Goal: Communication & Community: Connect with others

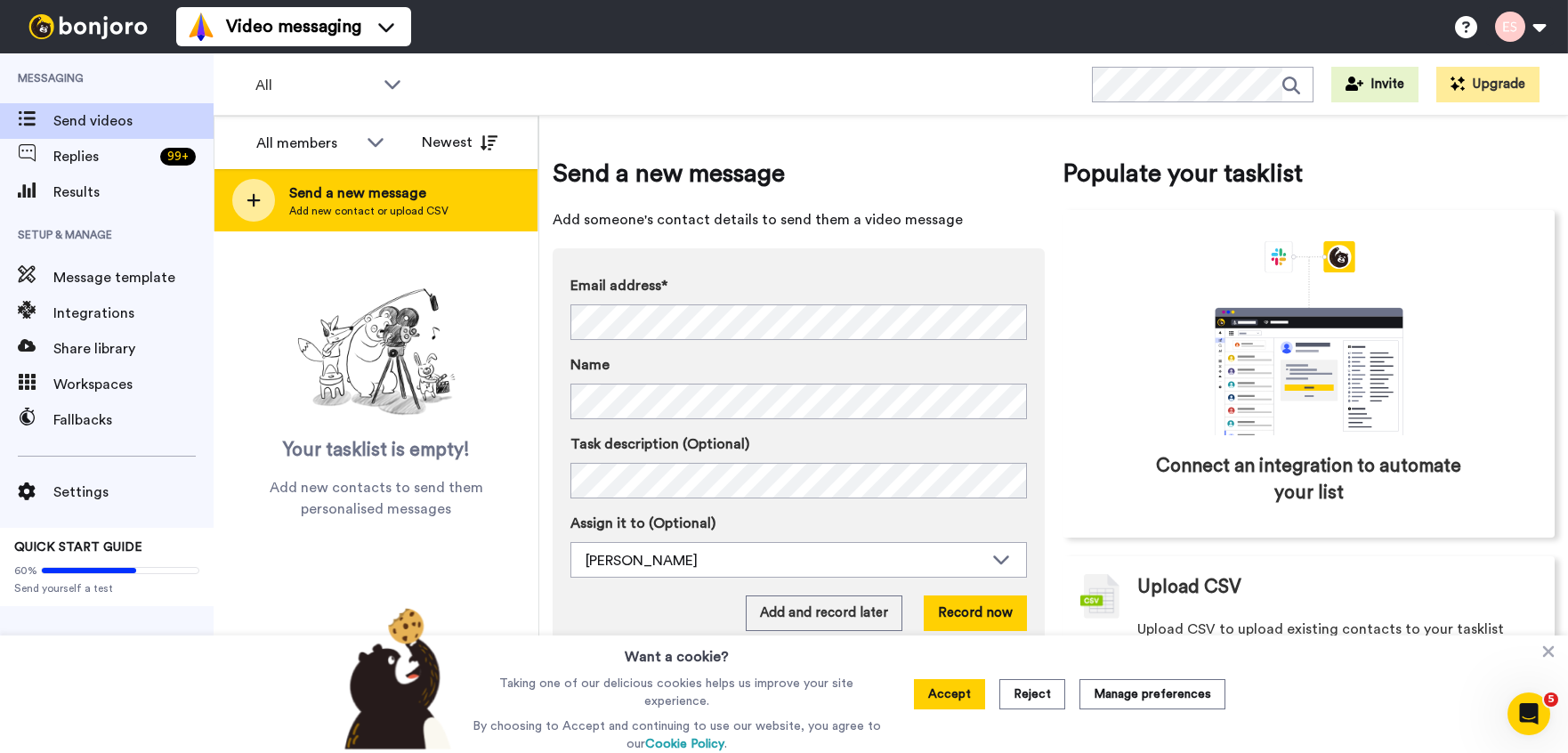
click at [321, 201] on span "Send a new message" at bounding box center [369, 193] width 160 height 21
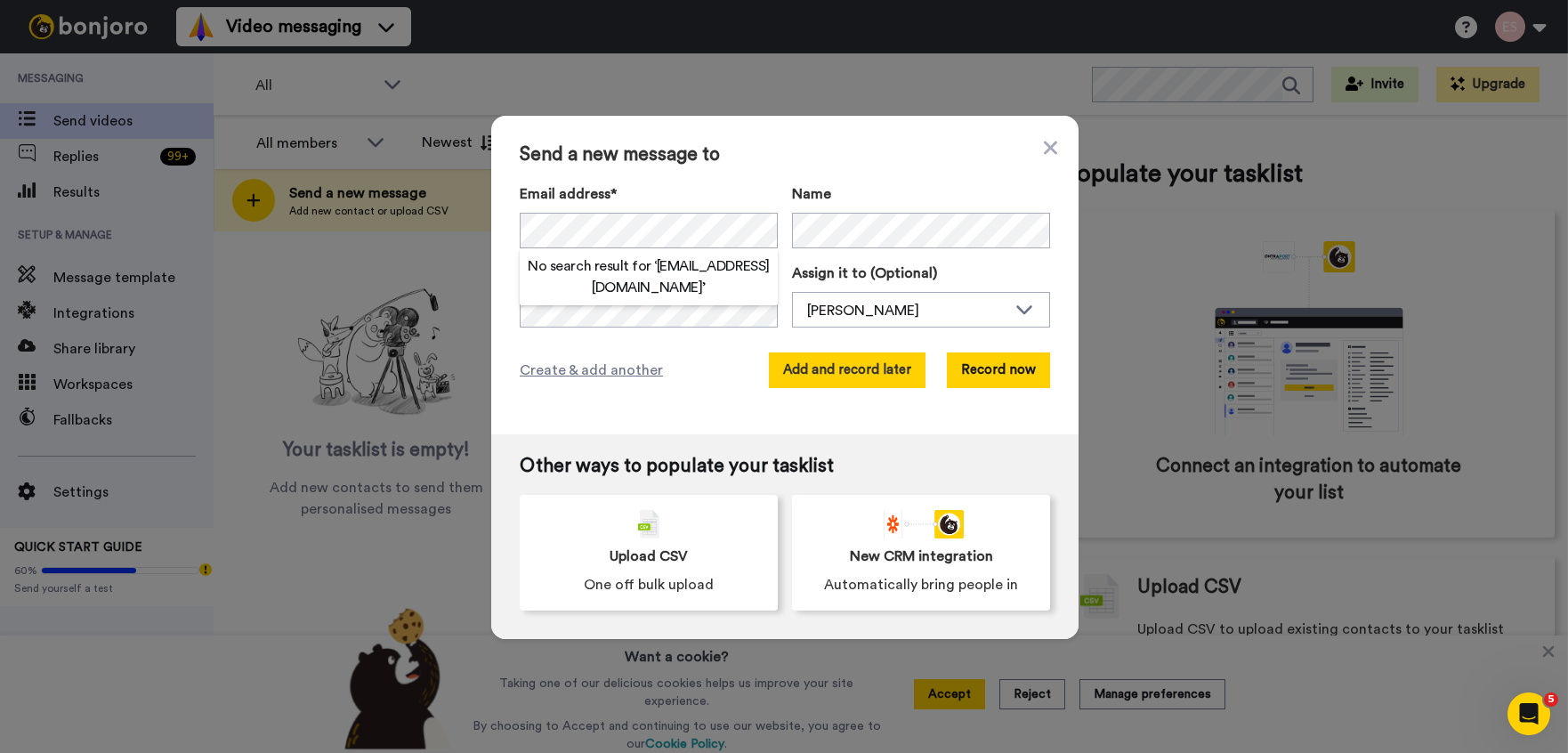
click at [892, 369] on button "Add and record later" at bounding box center [848, 370] width 157 height 35
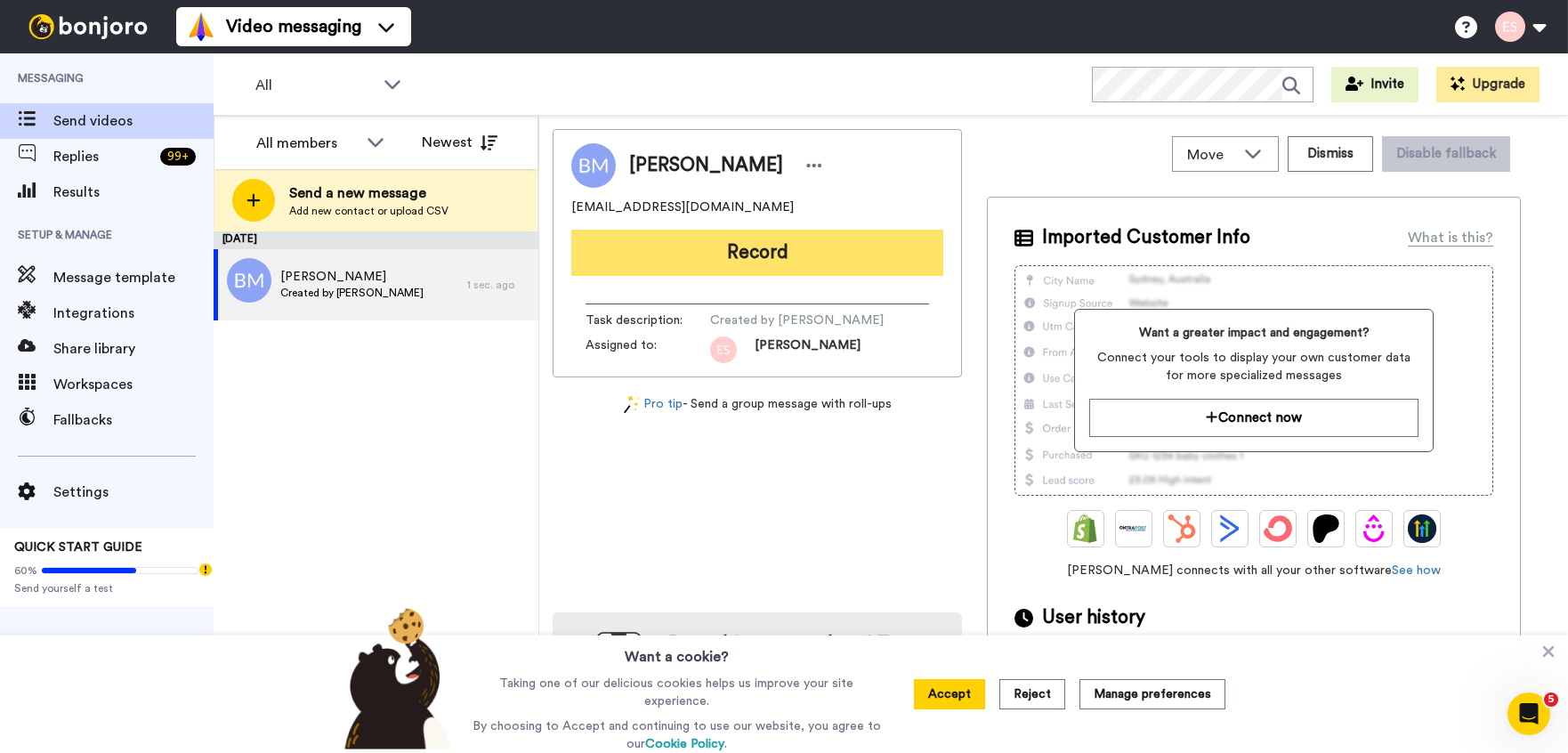
click at [770, 258] on button "Record" at bounding box center [757, 252] width 372 height 46
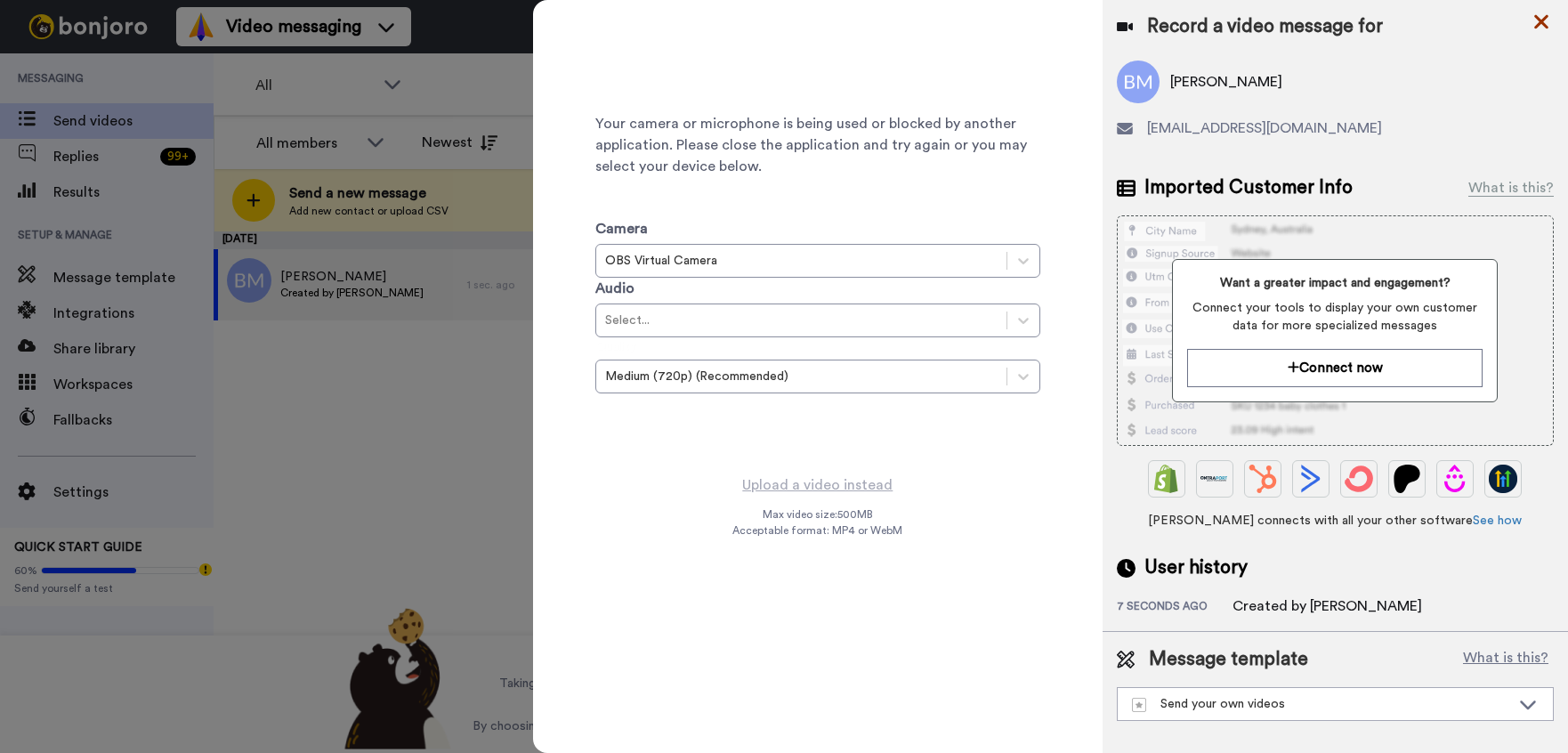
click at [1539, 27] on icon at bounding box center [1541, 21] width 18 height 22
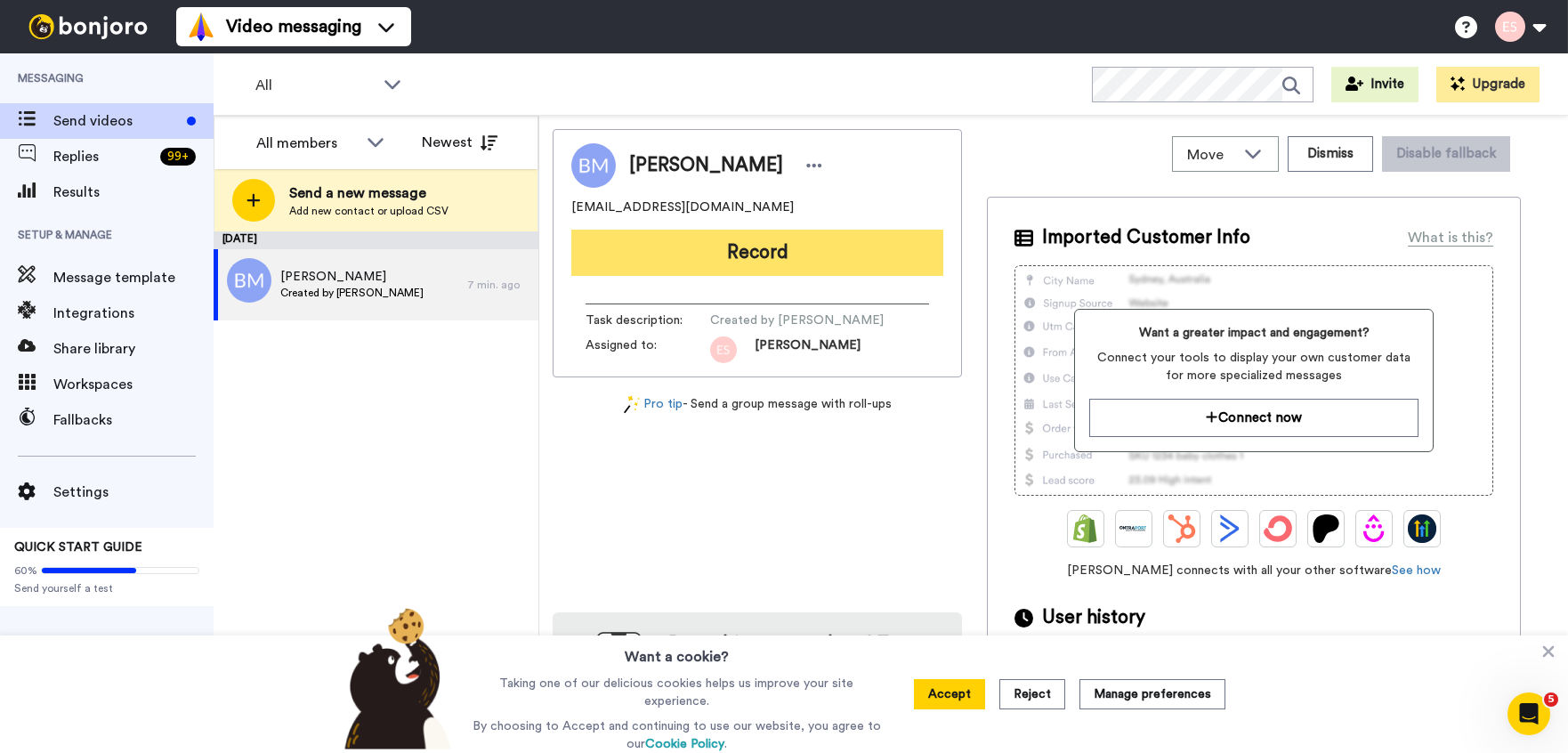
click at [680, 259] on button "Record" at bounding box center [757, 252] width 372 height 46
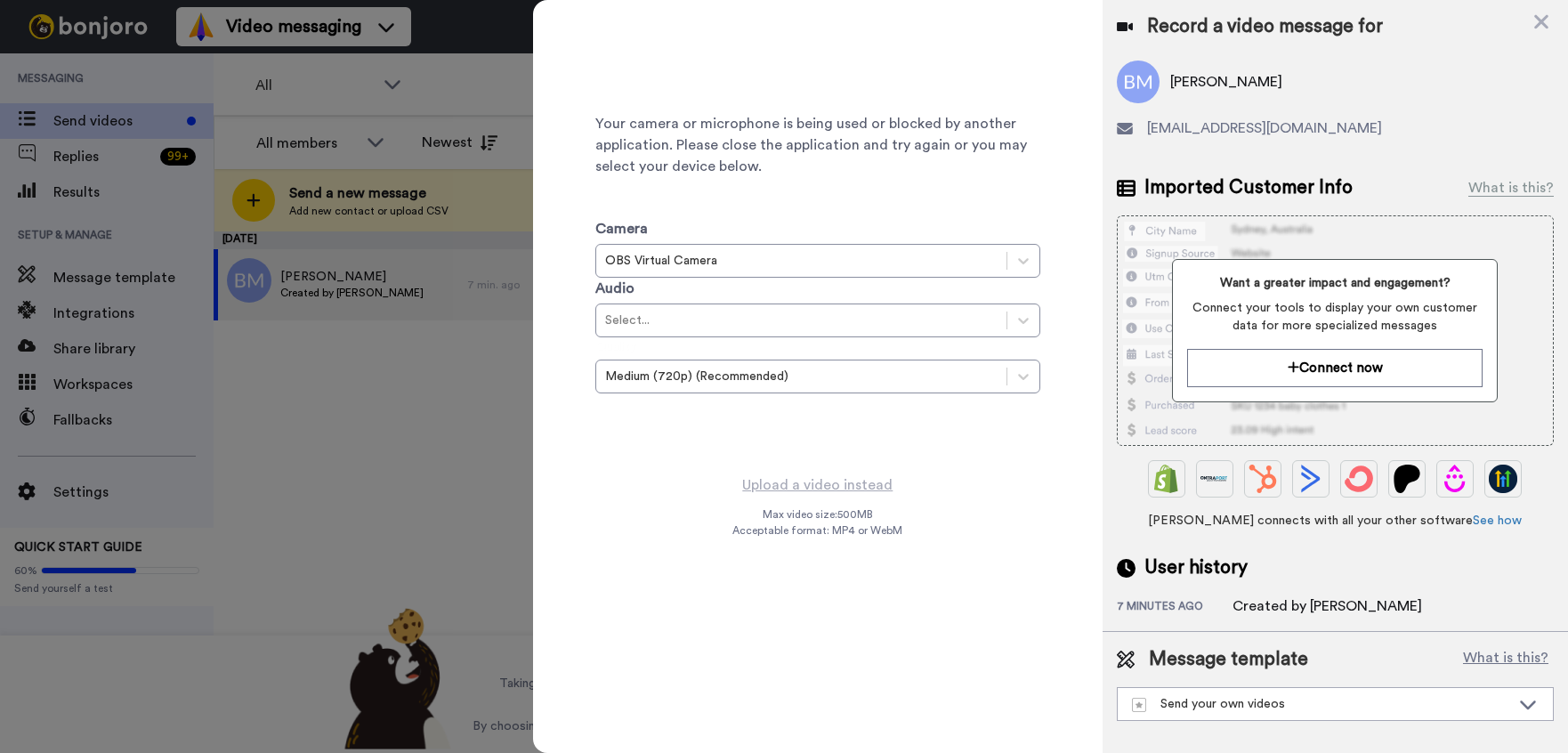
click at [470, 416] on div at bounding box center [784, 376] width 1568 height 753
click at [1543, 20] on icon at bounding box center [1540, 22] width 14 height 14
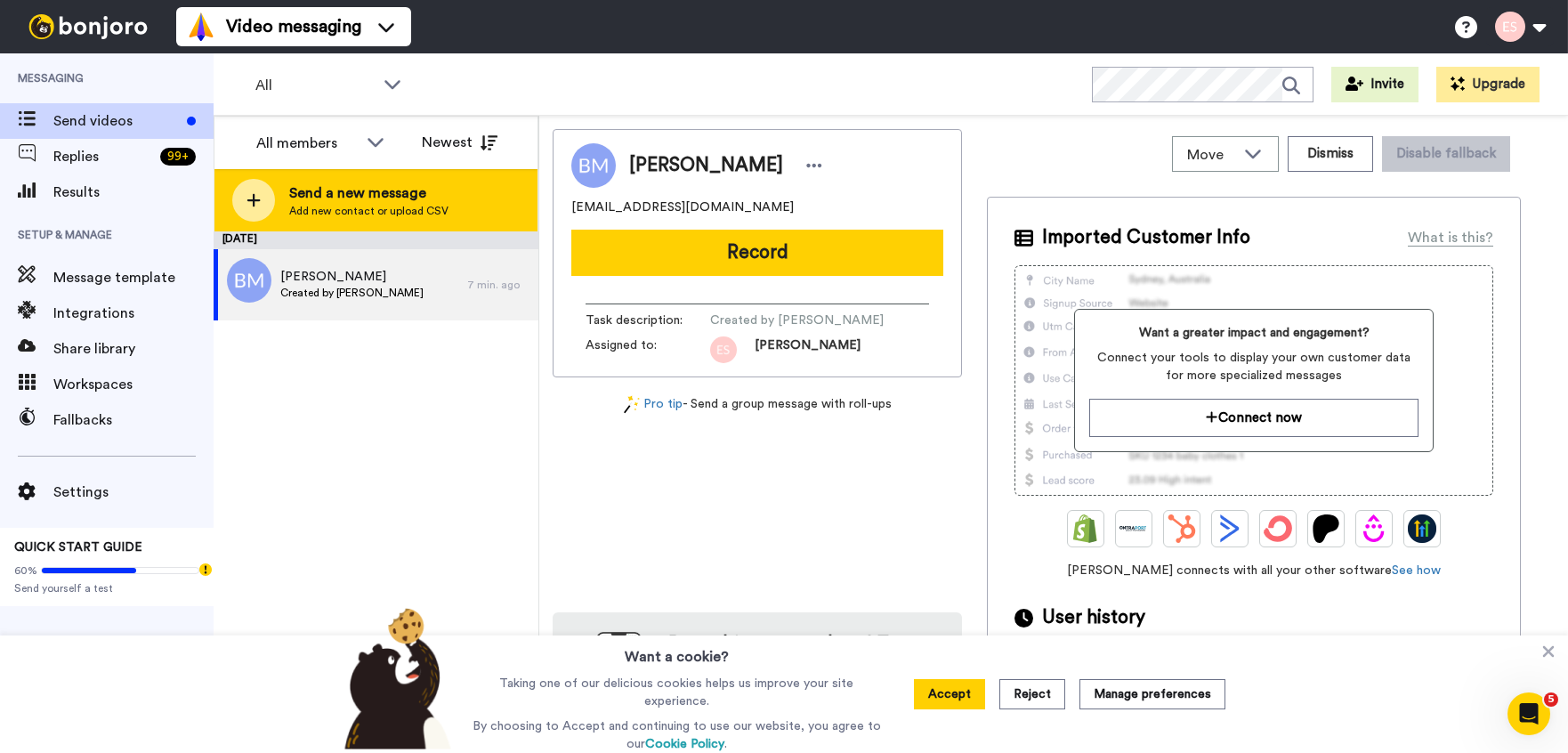
click at [410, 211] on span "Add new contact or upload CSV" at bounding box center [369, 210] width 160 height 14
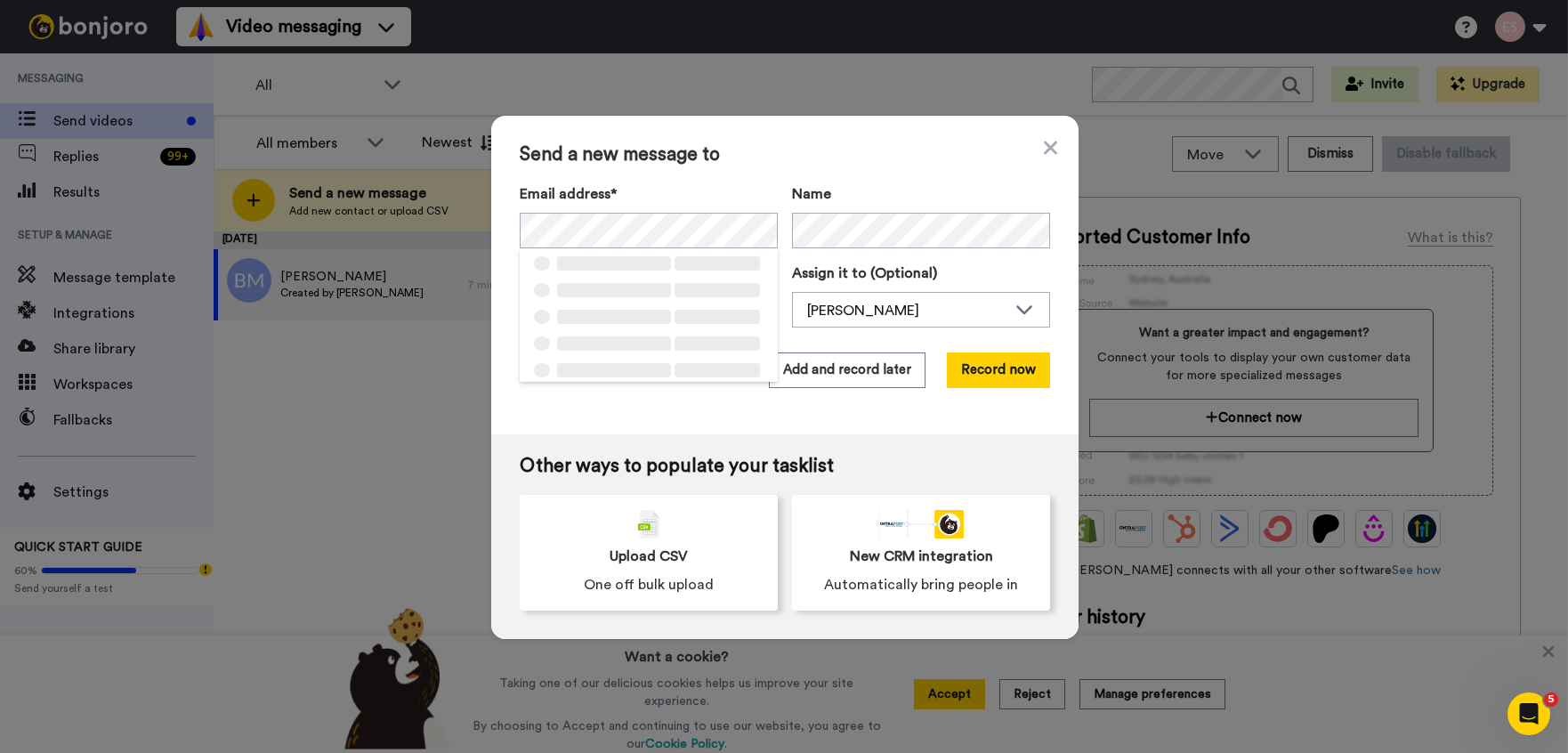
drag, startPoint x: 892, startPoint y: 150, endPoint x: 870, endPoint y: 195, distance: 50.1
click at [888, 152] on span "Send a new message to" at bounding box center [784, 155] width 530 height 21
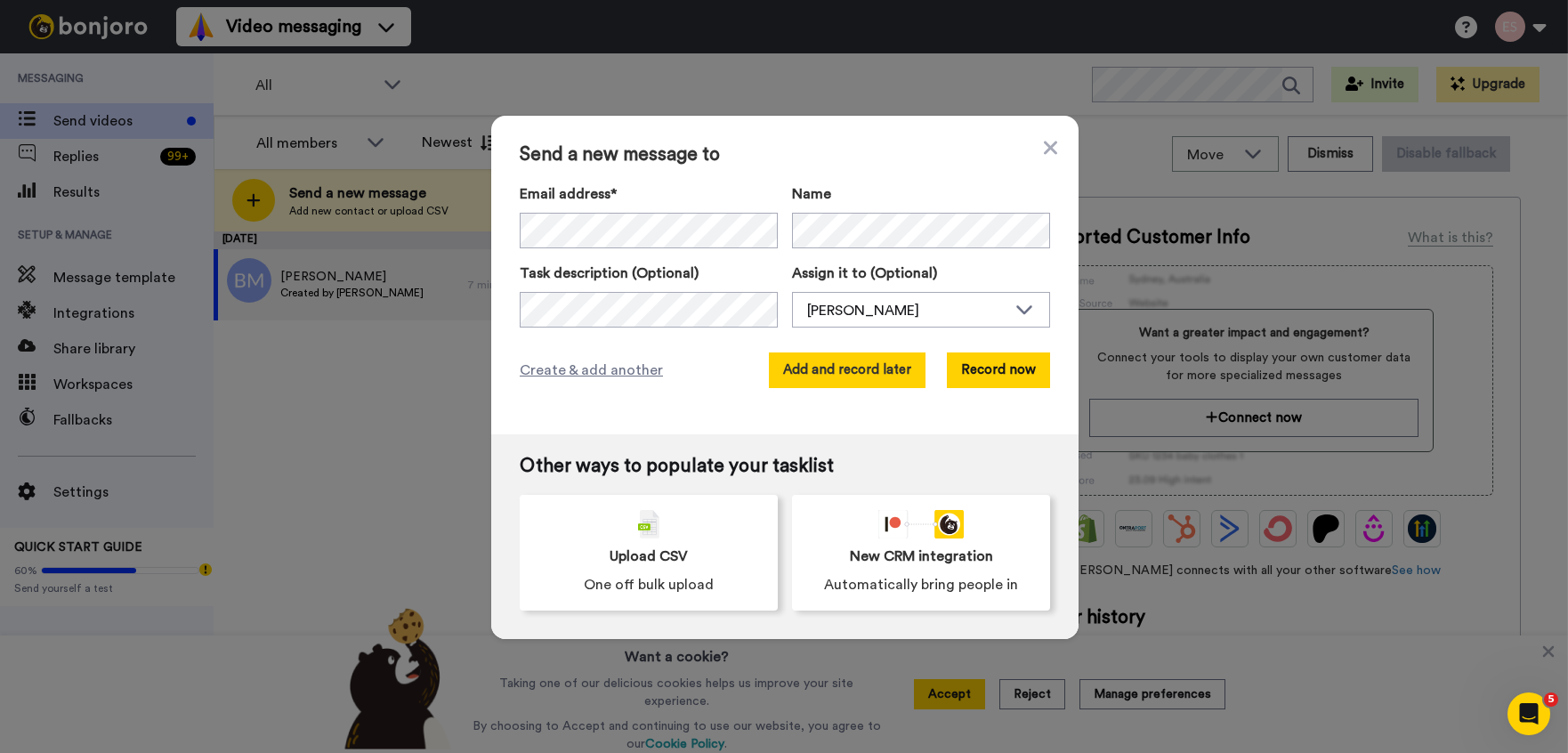
click at [842, 376] on button "Add and record later" at bounding box center [848, 370] width 157 height 35
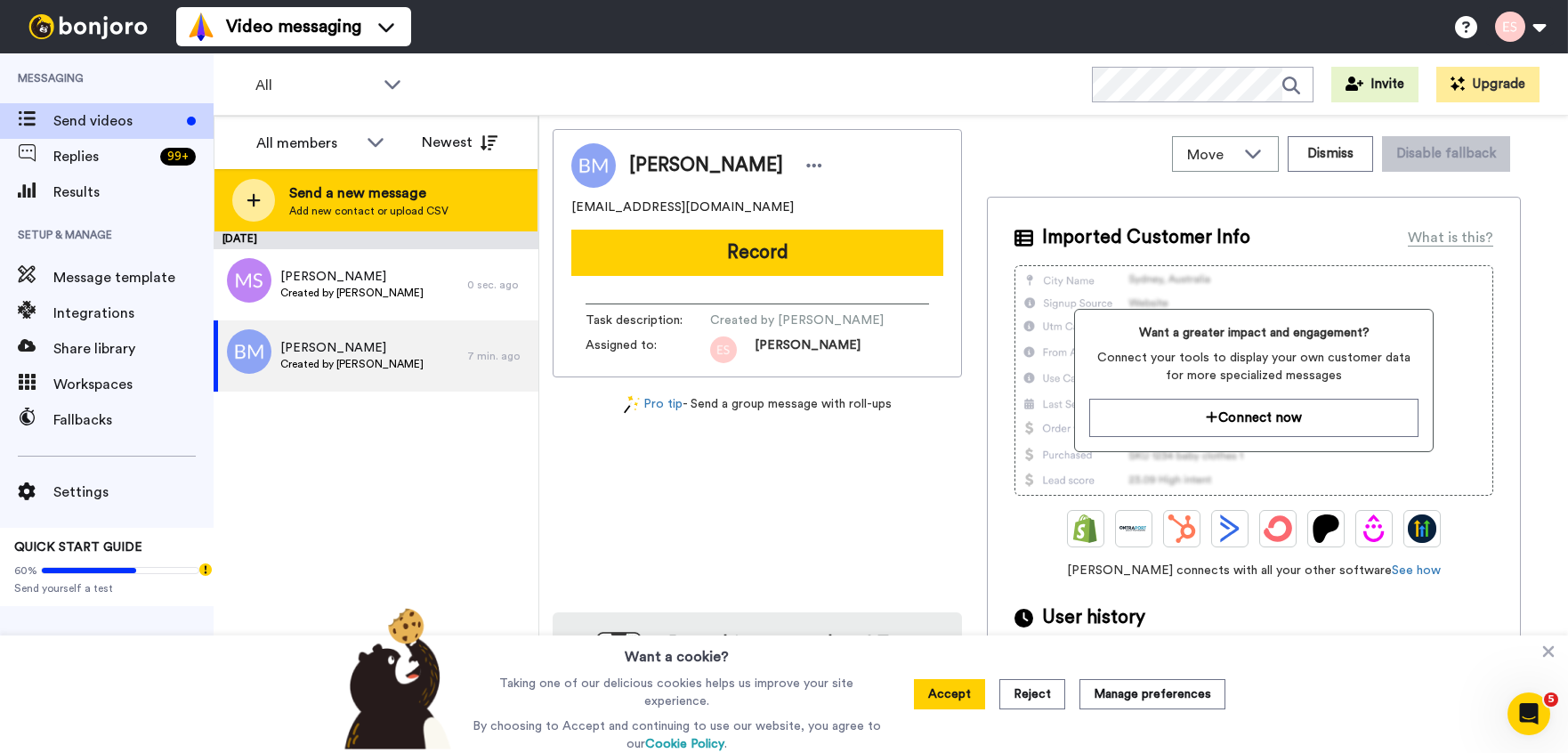
click at [425, 187] on span "Send a new message" at bounding box center [369, 193] width 160 height 21
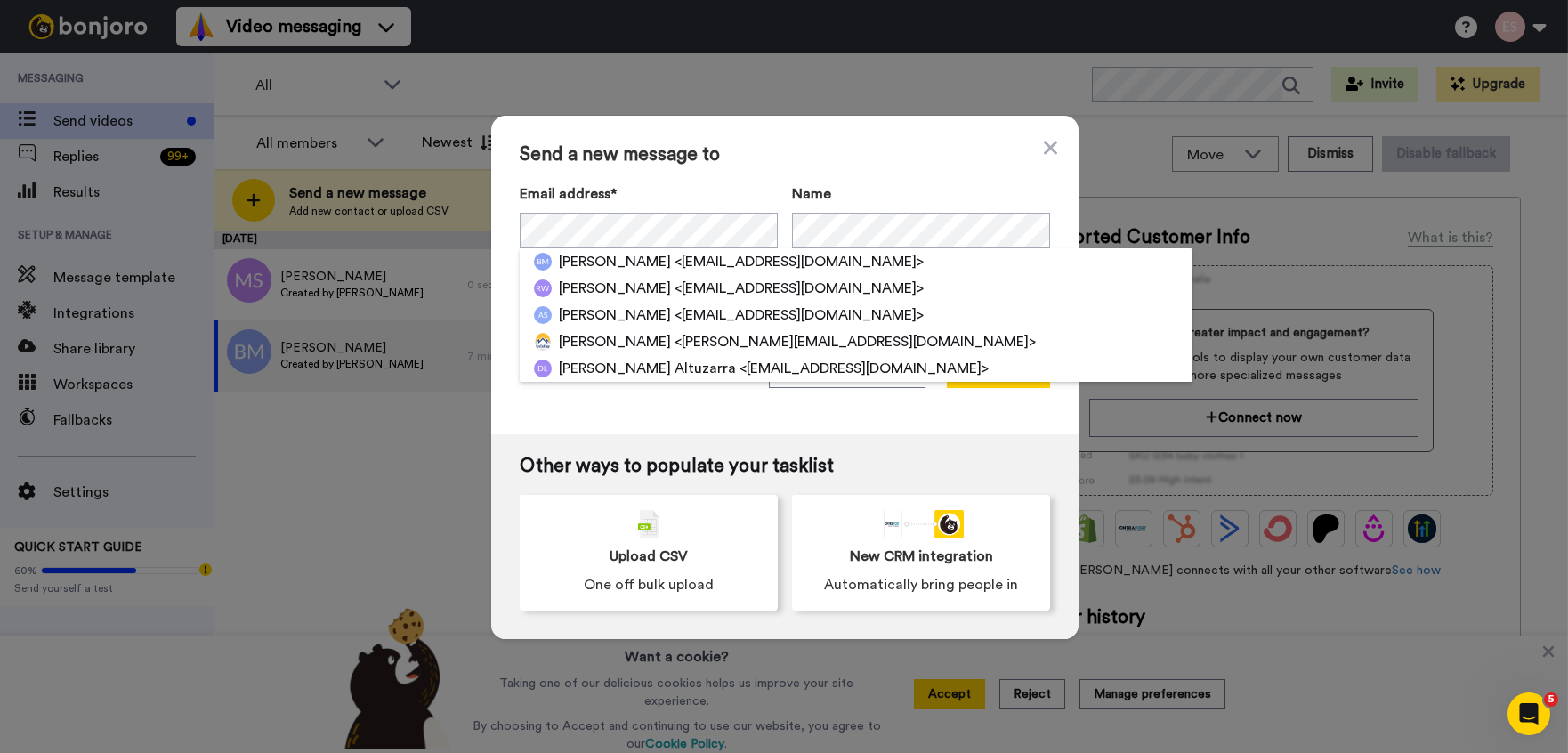
click at [883, 159] on span "Send a new message to" at bounding box center [784, 155] width 530 height 21
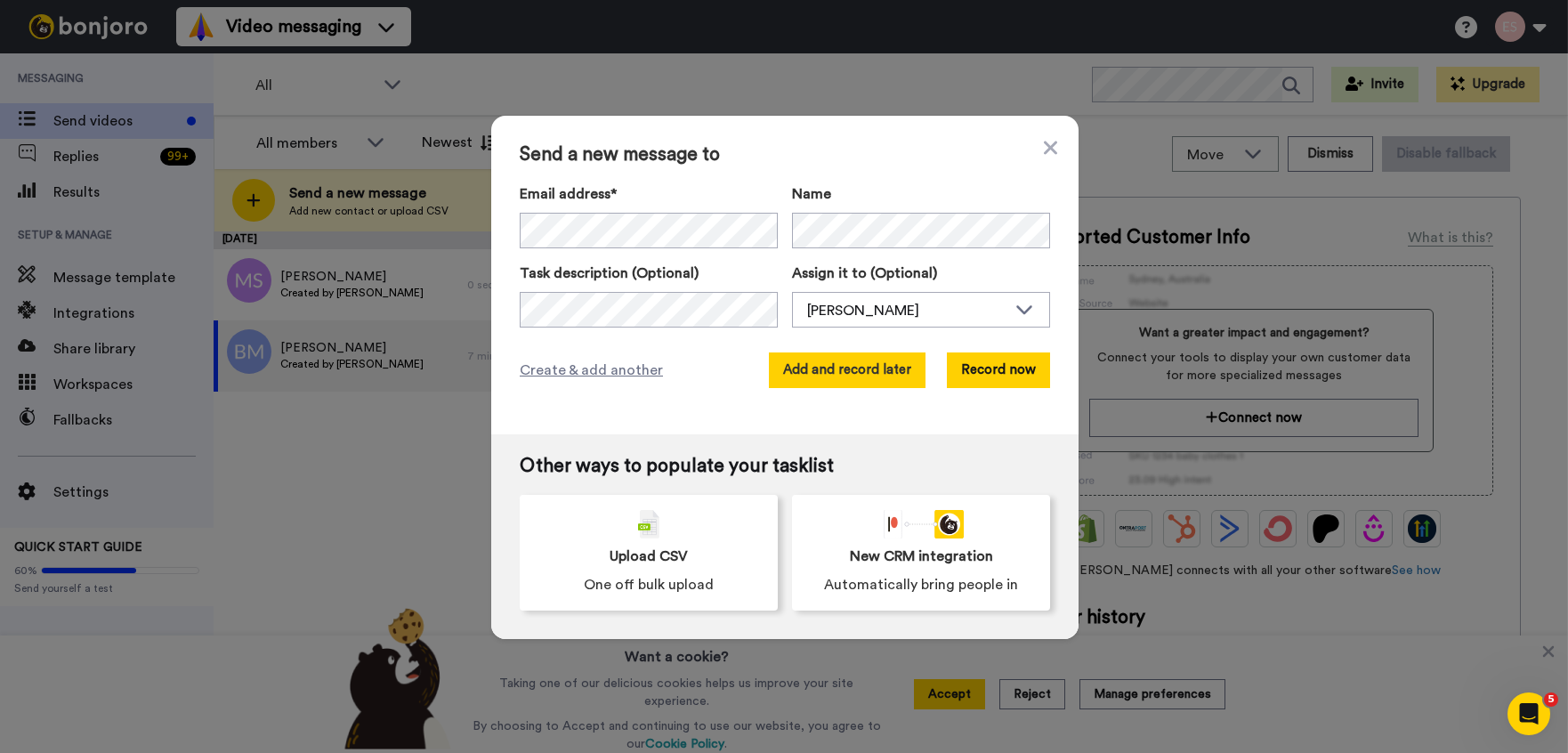
click at [864, 356] on button "Add and record later" at bounding box center [848, 370] width 157 height 35
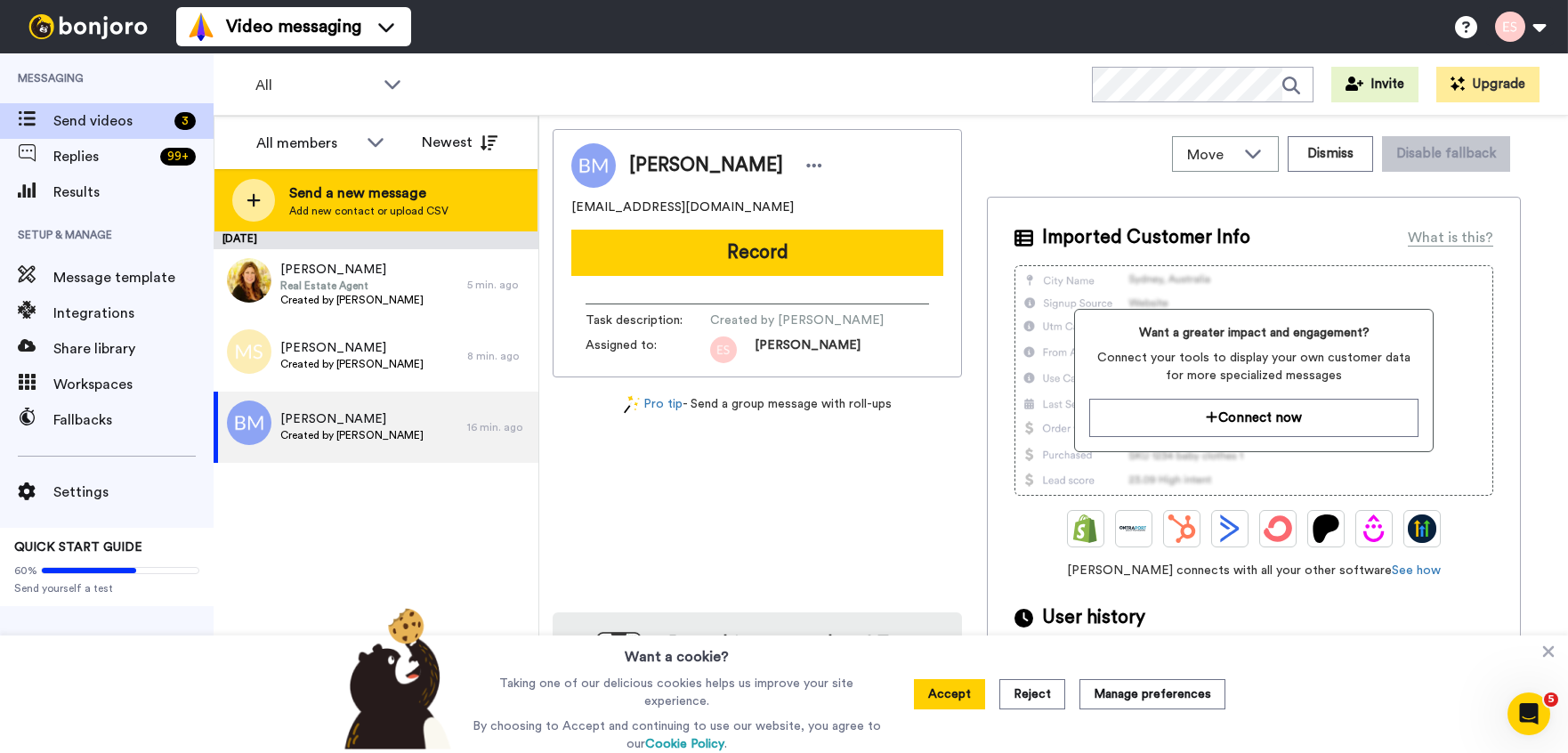
click at [466, 195] on div "Send a new message Add new contact or upload CSV" at bounding box center [376, 200] width 323 height 62
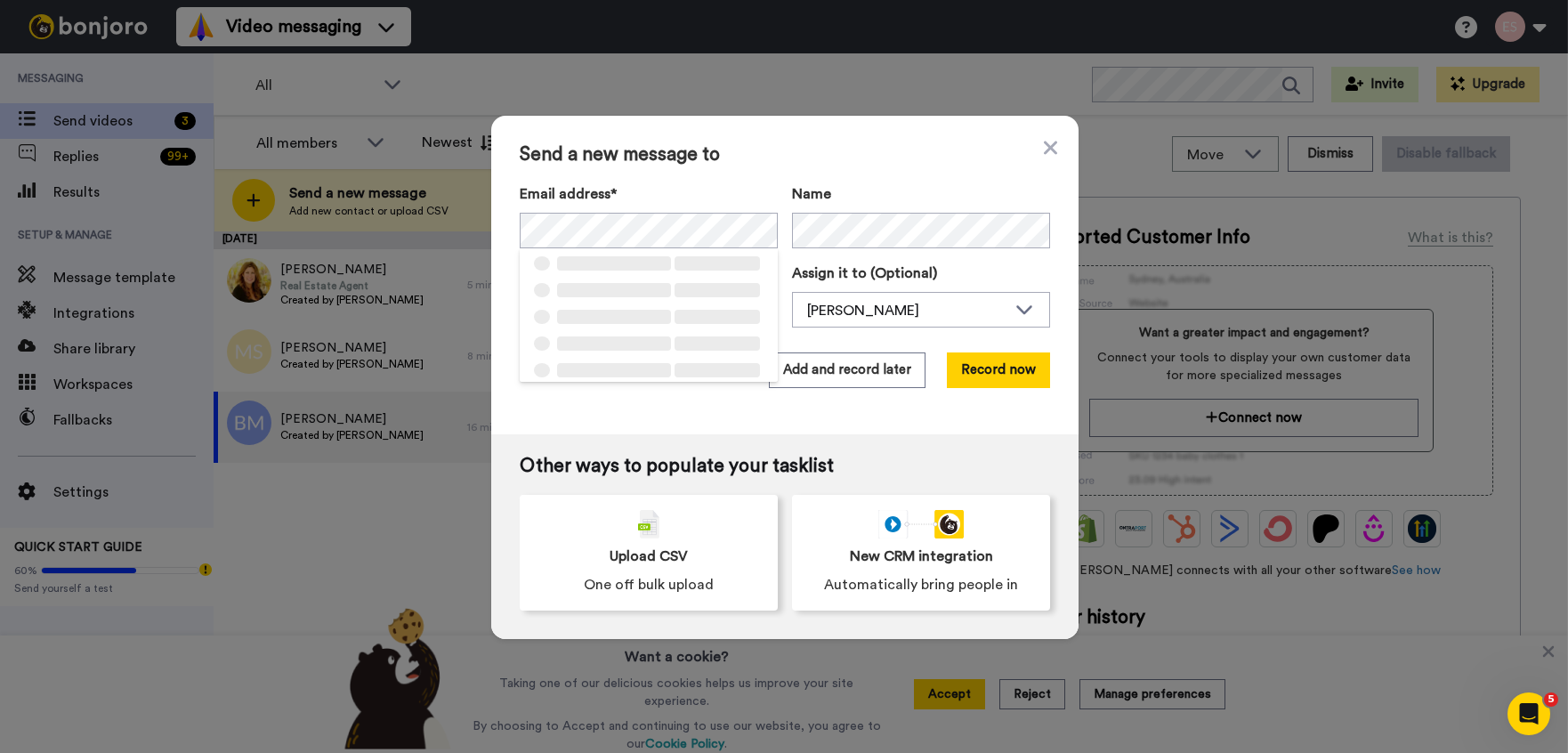
click at [814, 159] on span "Send a new message to" at bounding box center [784, 155] width 530 height 21
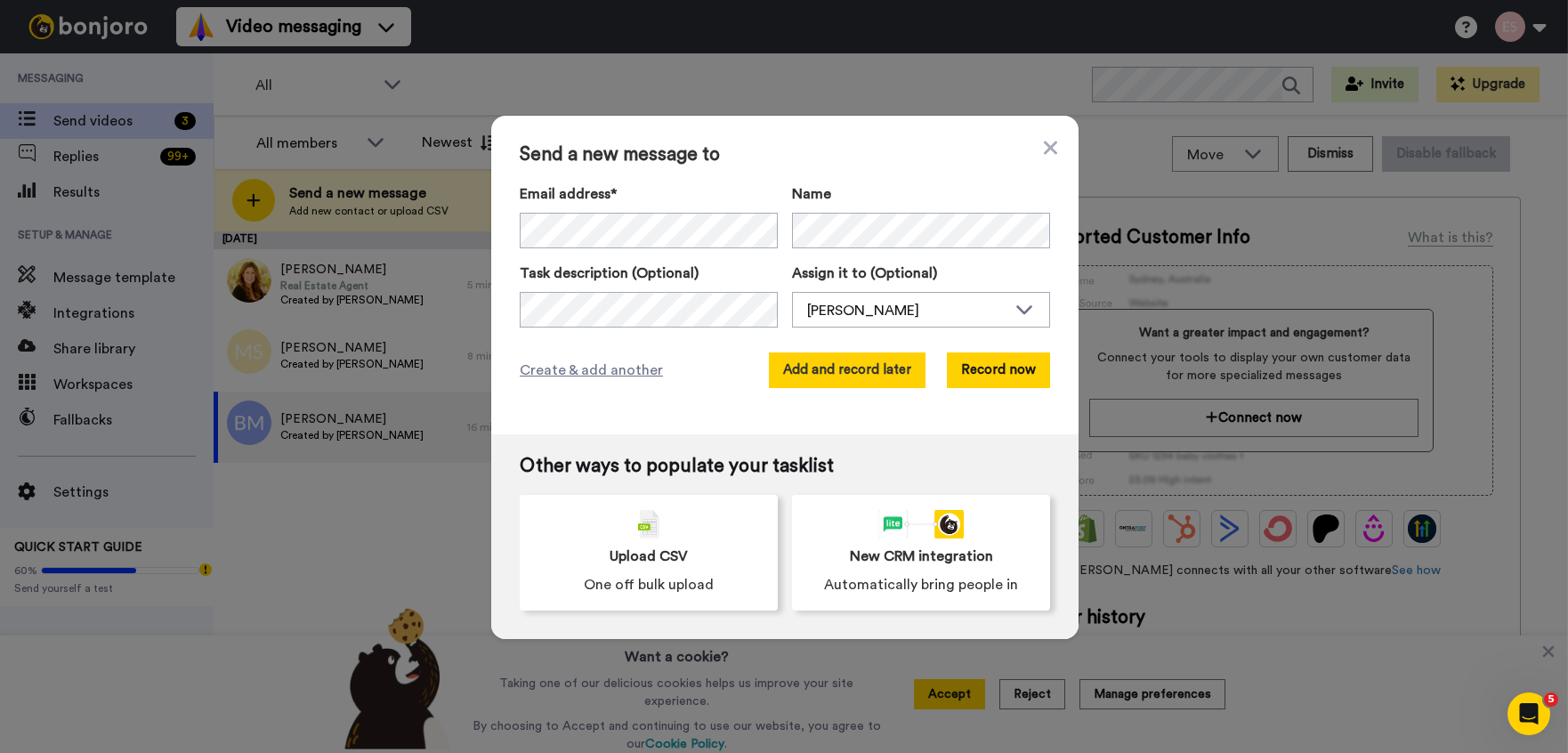
click at [881, 369] on button "Add and record later" at bounding box center [848, 370] width 157 height 35
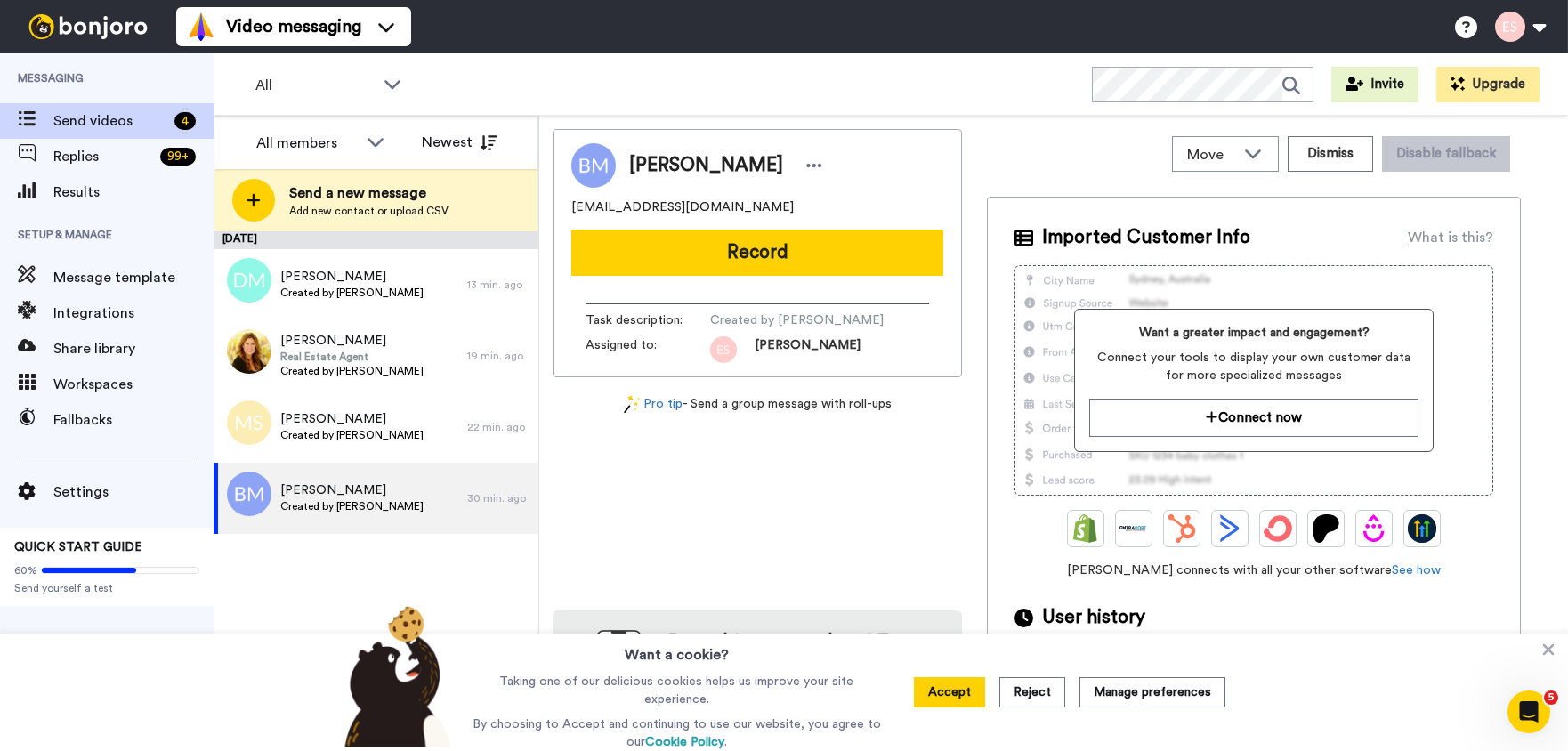
click at [427, 205] on span "Add new contact or upload CSV" at bounding box center [369, 210] width 160 height 14
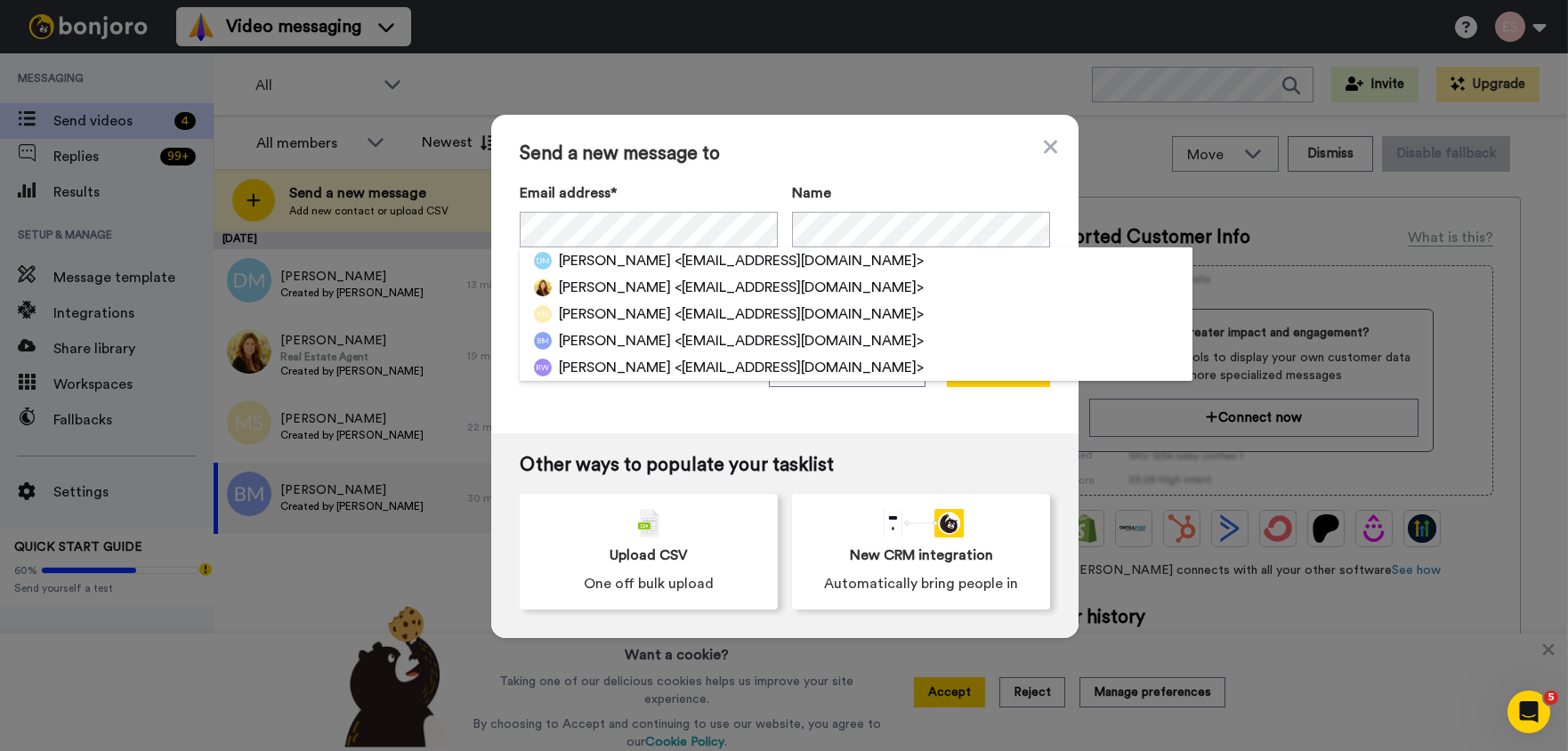
click at [870, 154] on span "Send a new message to" at bounding box center [784, 154] width 530 height 21
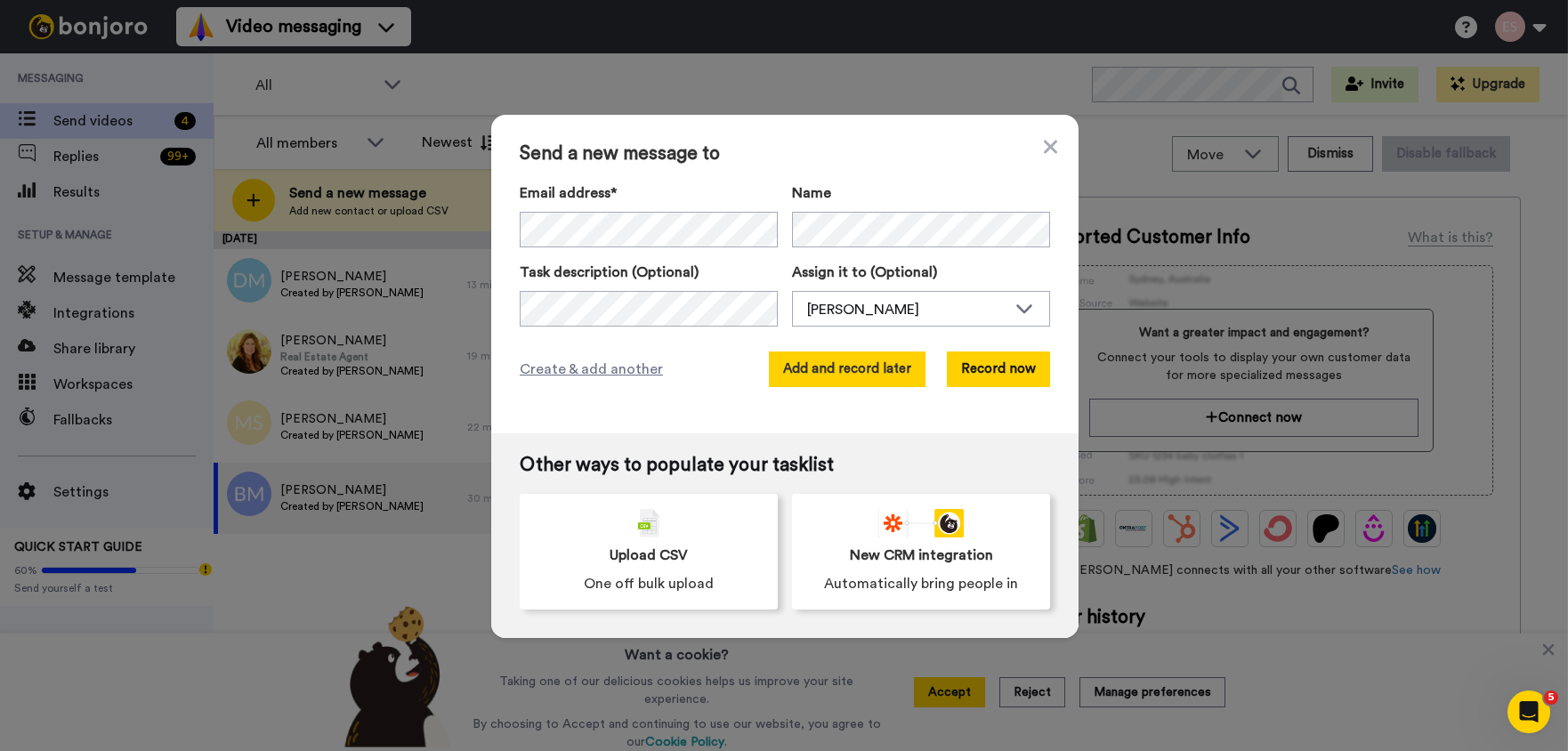
click at [868, 366] on button "Add and record later" at bounding box center [848, 369] width 157 height 35
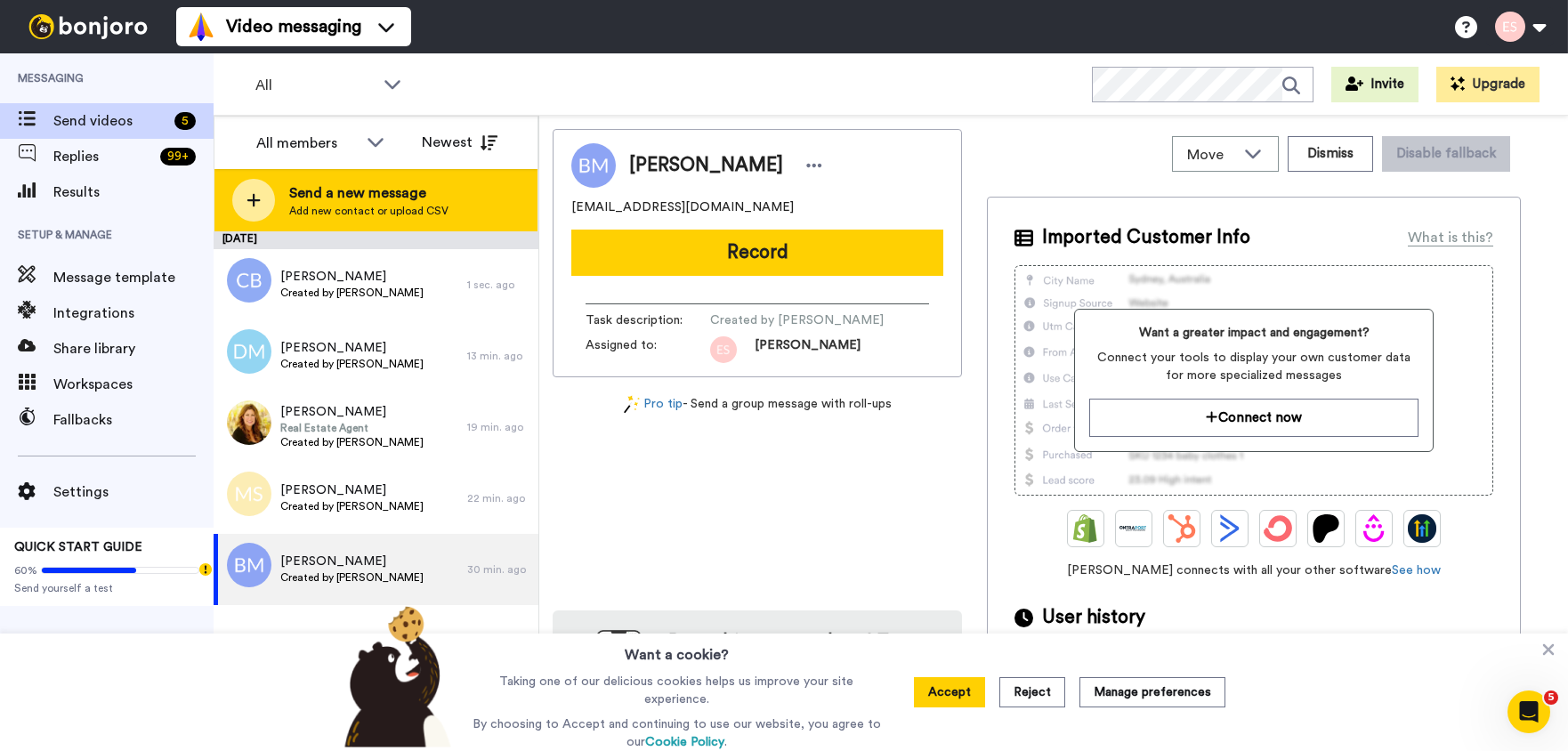
click at [428, 201] on span "Send a new message" at bounding box center [369, 193] width 160 height 21
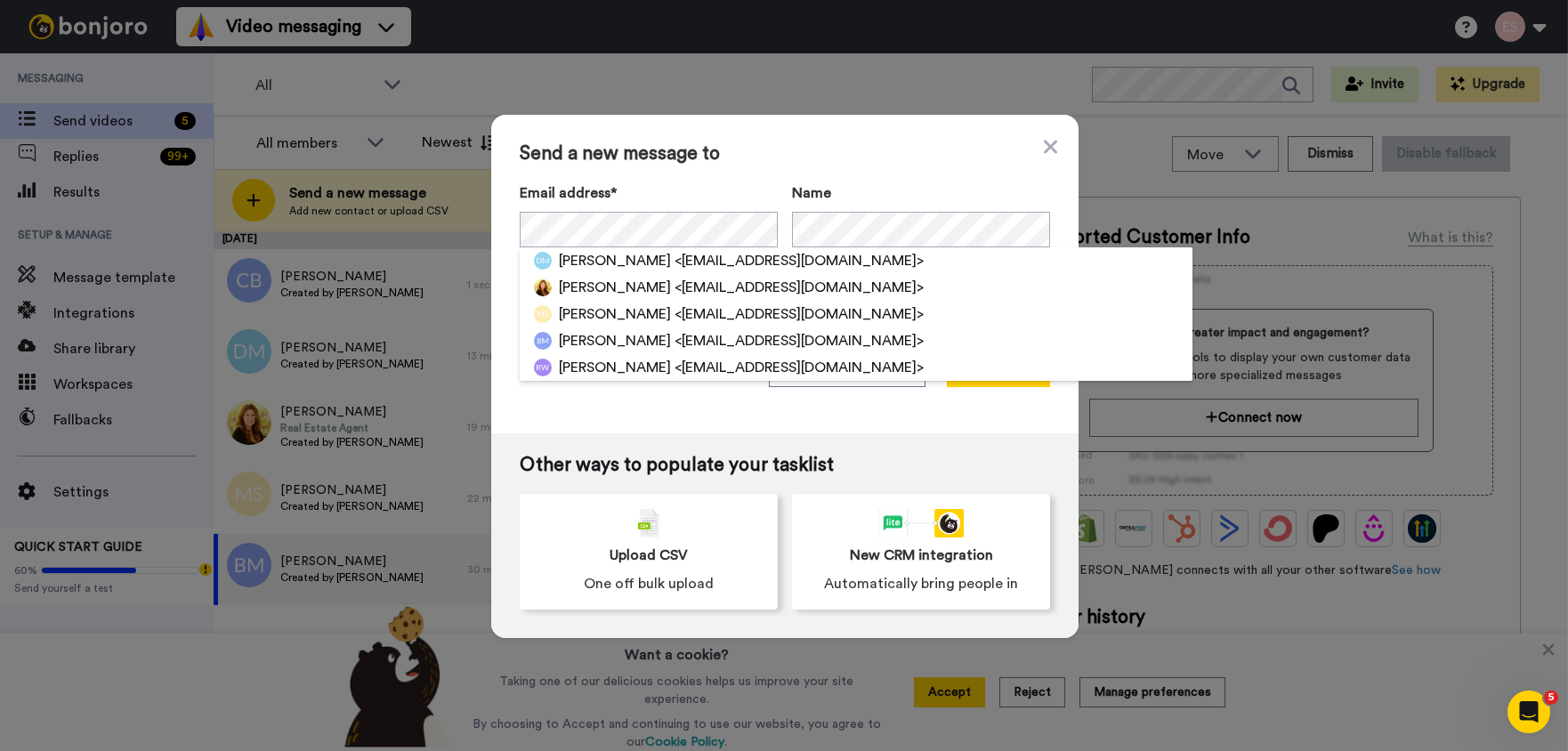
click at [766, 172] on div "Send a new message to Email address* Darwin Martinez <nycrealtormartinez@gmail.…" at bounding box center [784, 273] width 588 height 318
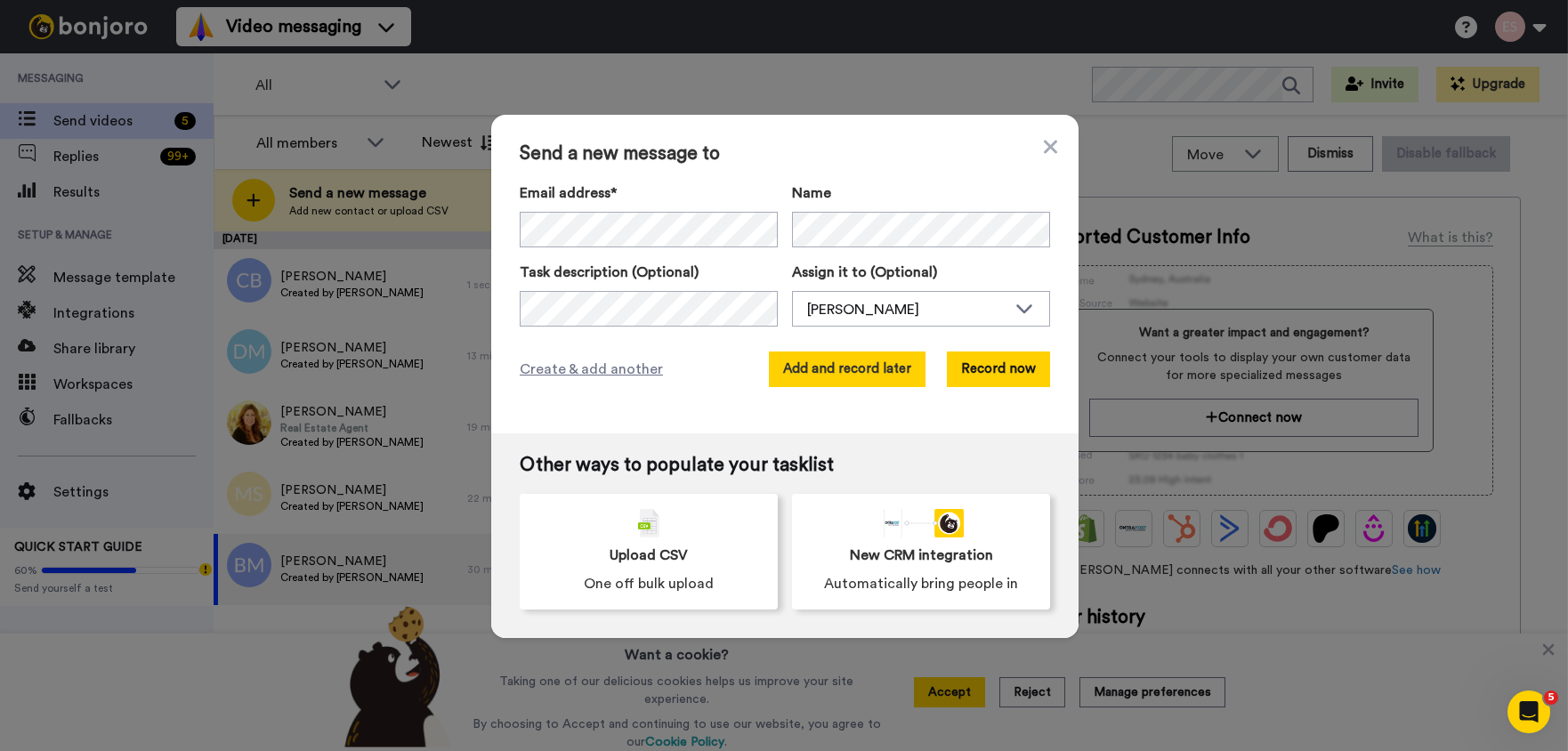
click at [828, 369] on button "Add and record later" at bounding box center [848, 369] width 157 height 35
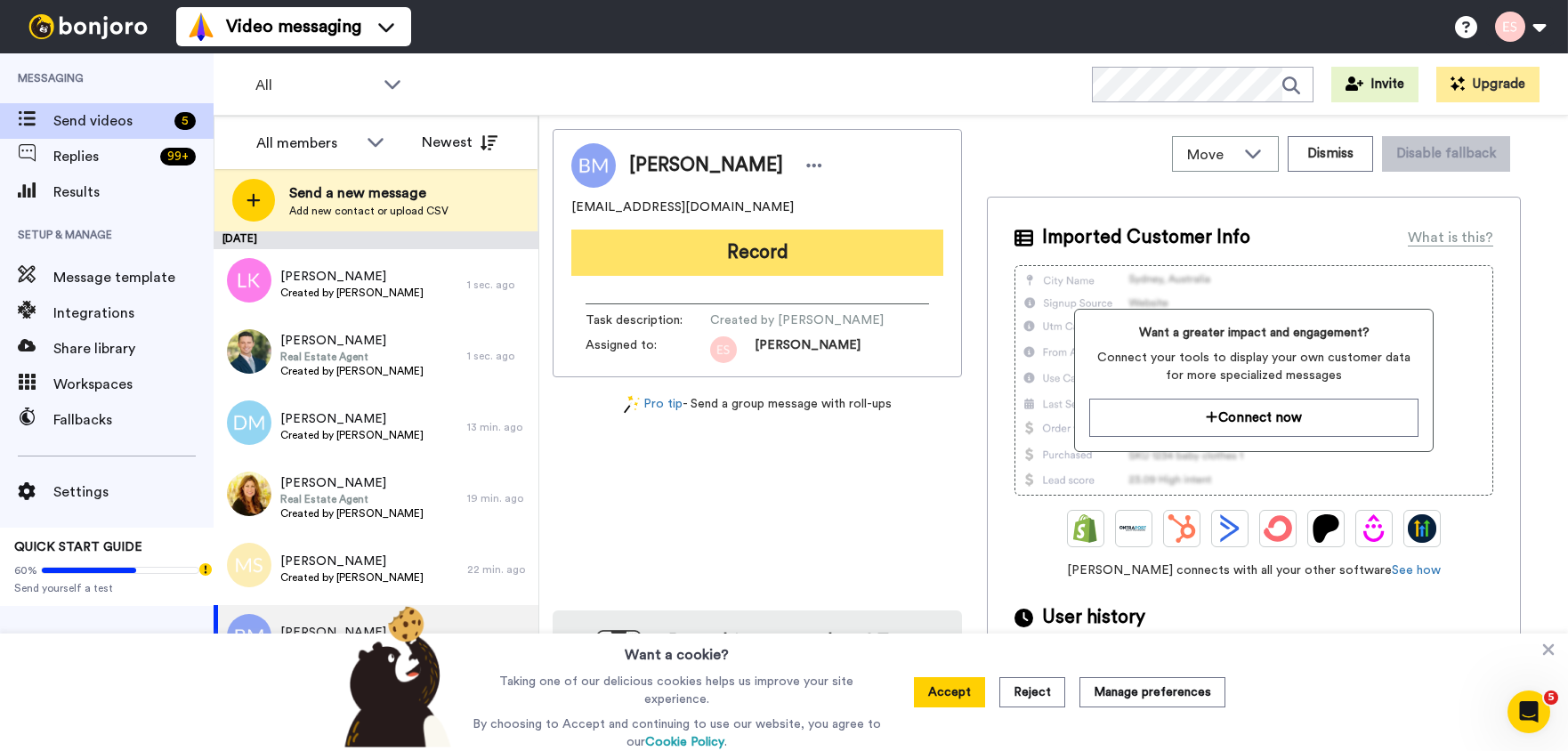
click at [689, 268] on button "Record" at bounding box center [757, 252] width 372 height 46
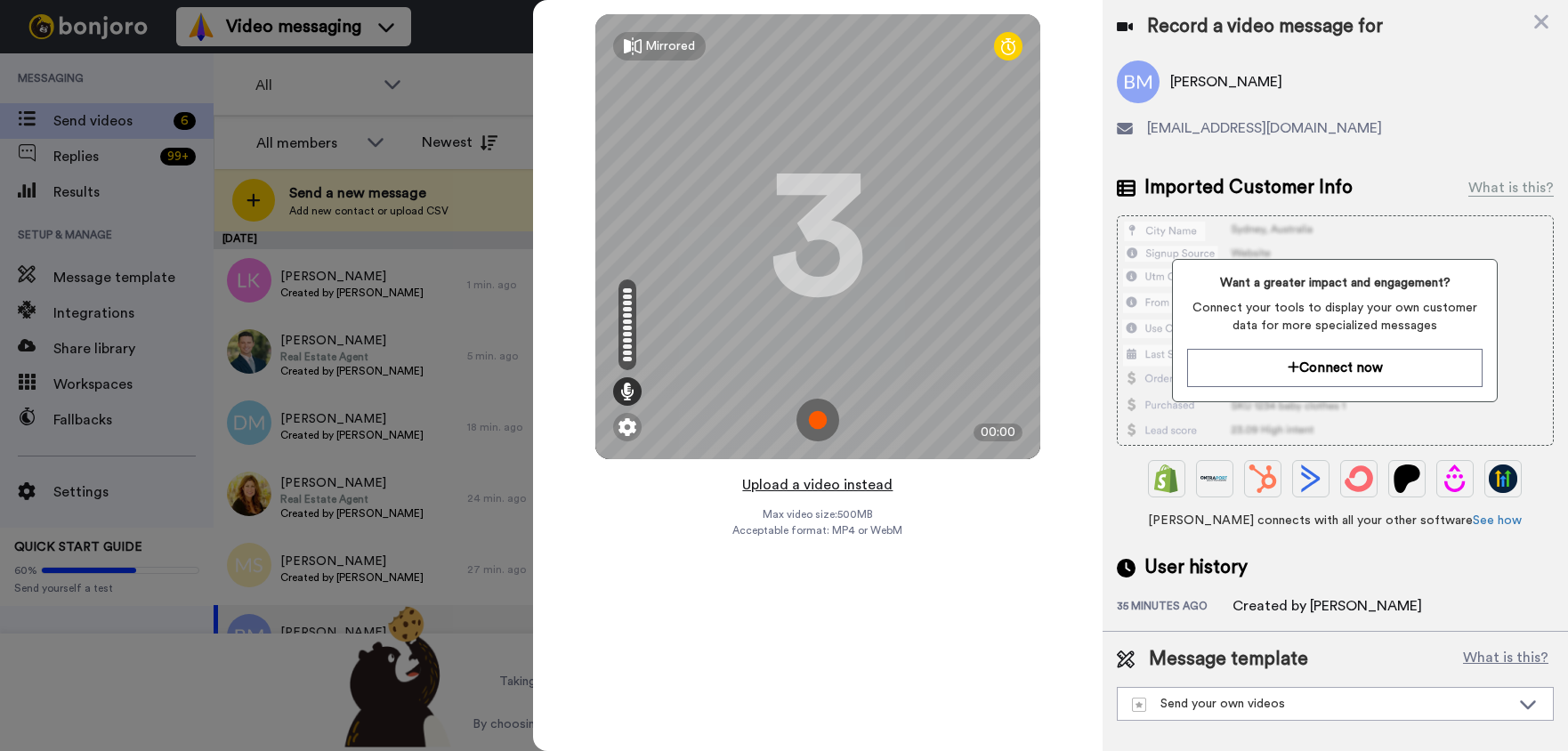
click at [851, 478] on button "Upload a video instead" at bounding box center [817, 484] width 161 height 23
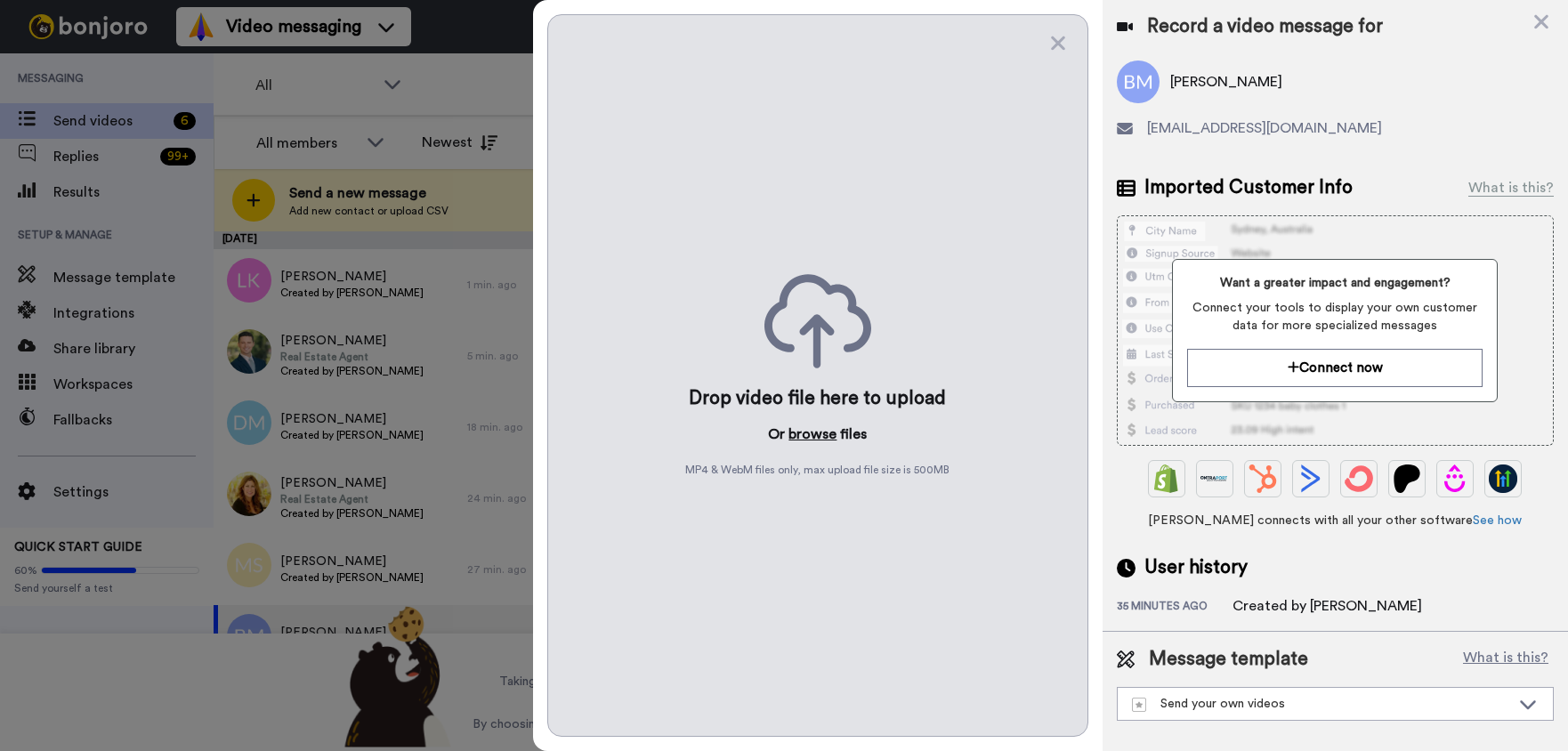
click at [809, 434] on button "browse" at bounding box center [812, 434] width 48 height 21
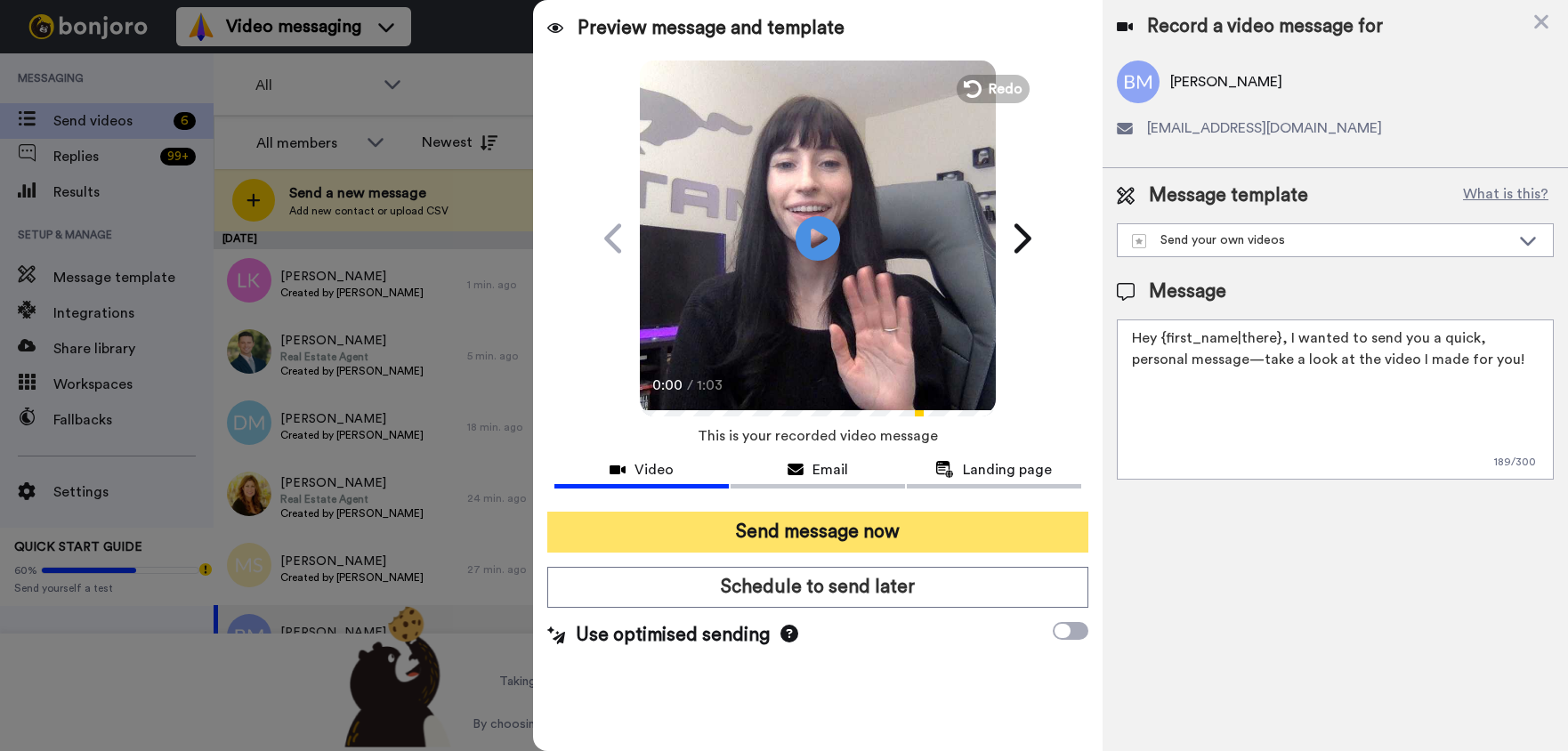
click at [750, 535] on button "Send message now" at bounding box center [818, 531] width 541 height 41
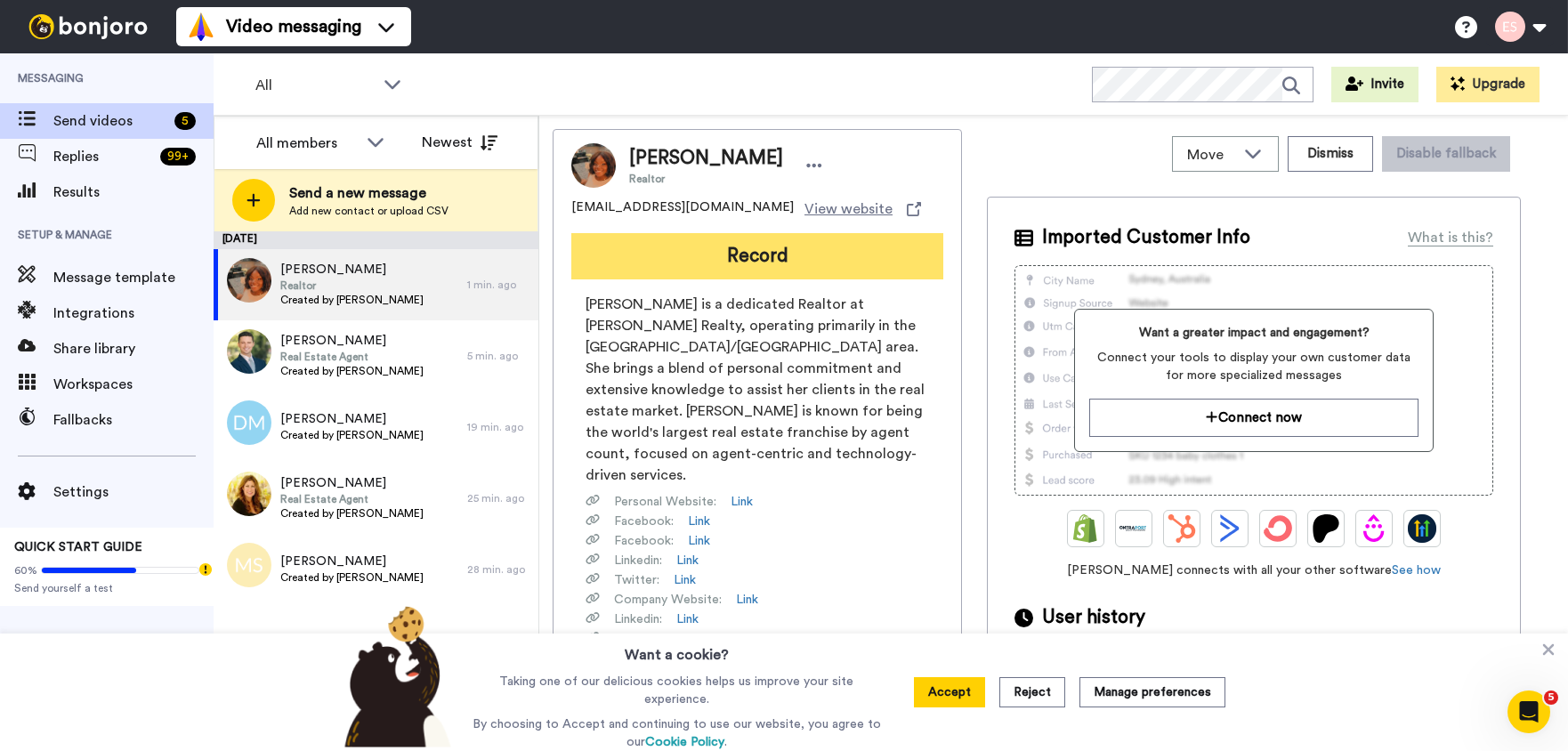
click at [753, 272] on button "Record" at bounding box center [757, 256] width 372 height 46
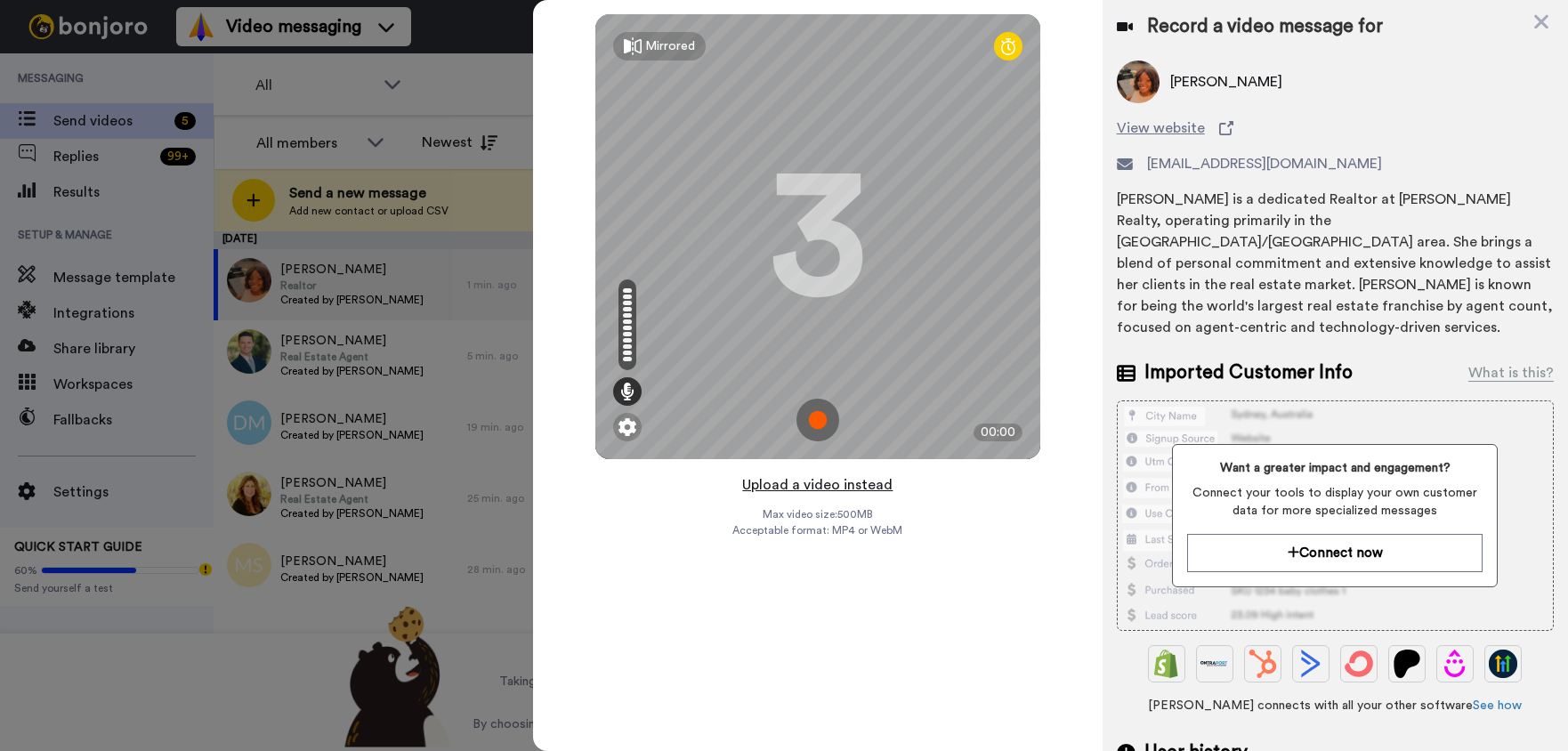
click at [827, 483] on button "Upload a video instead" at bounding box center [817, 484] width 161 height 23
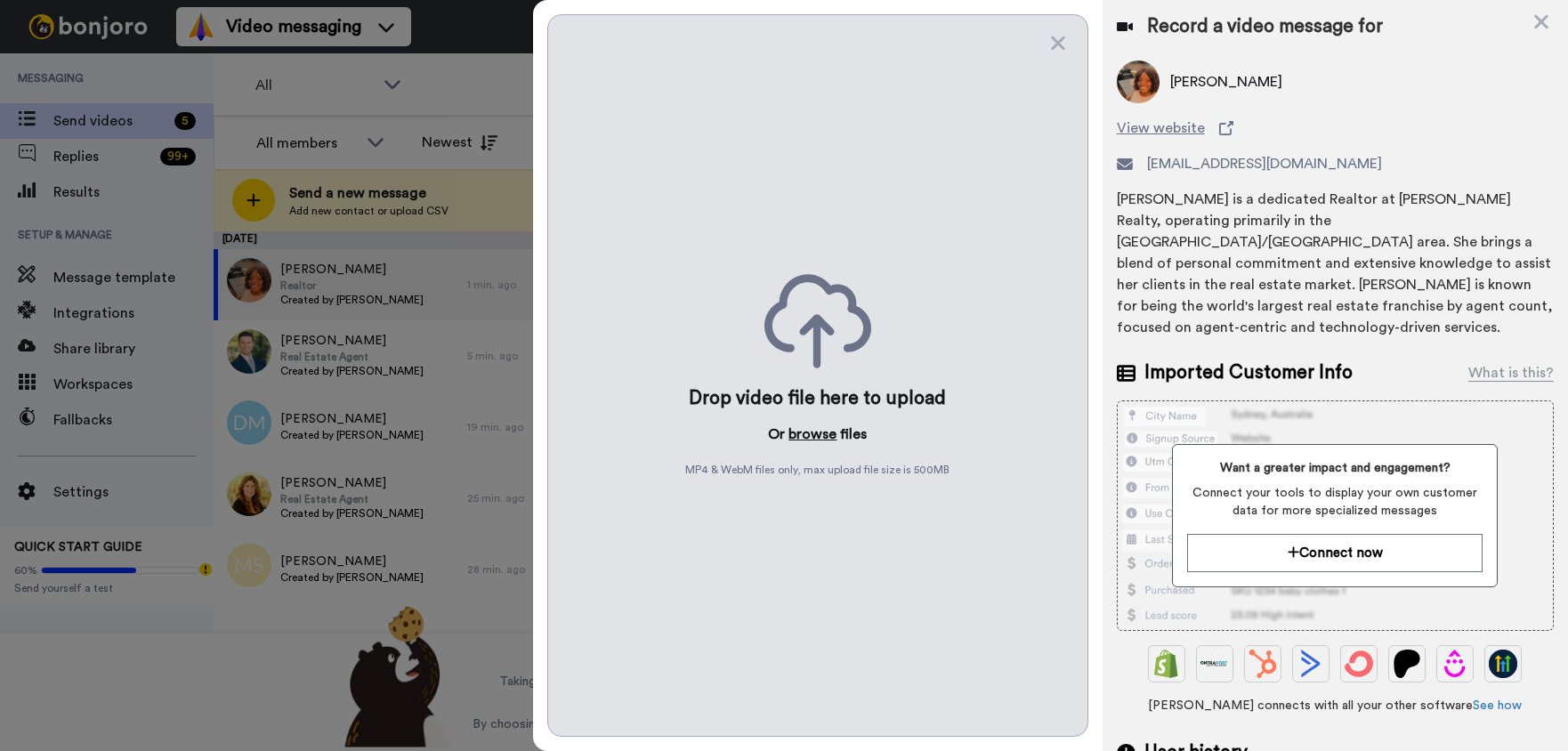
click at [811, 428] on button "browse" at bounding box center [812, 434] width 48 height 21
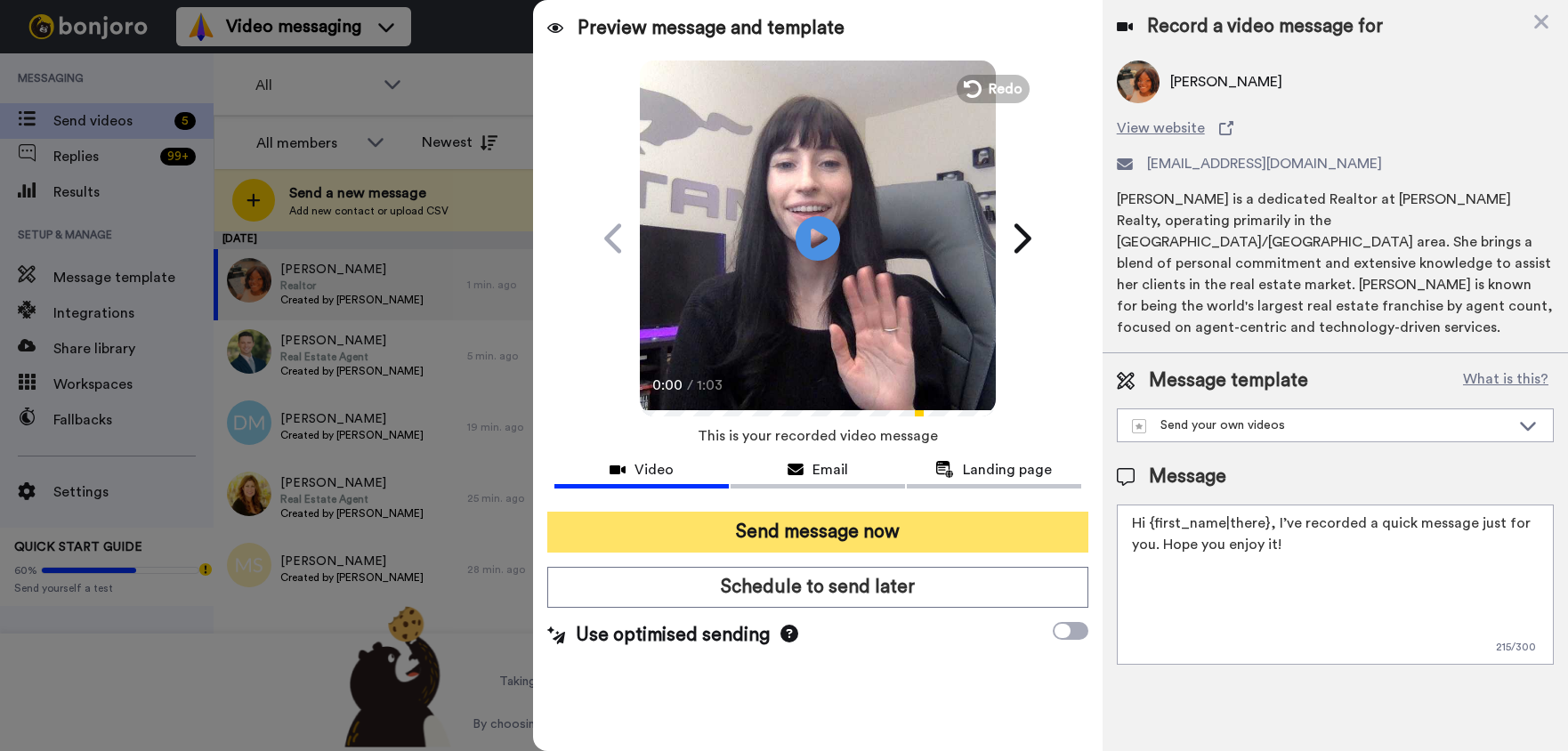
click at [775, 522] on button "Send message now" at bounding box center [818, 531] width 541 height 41
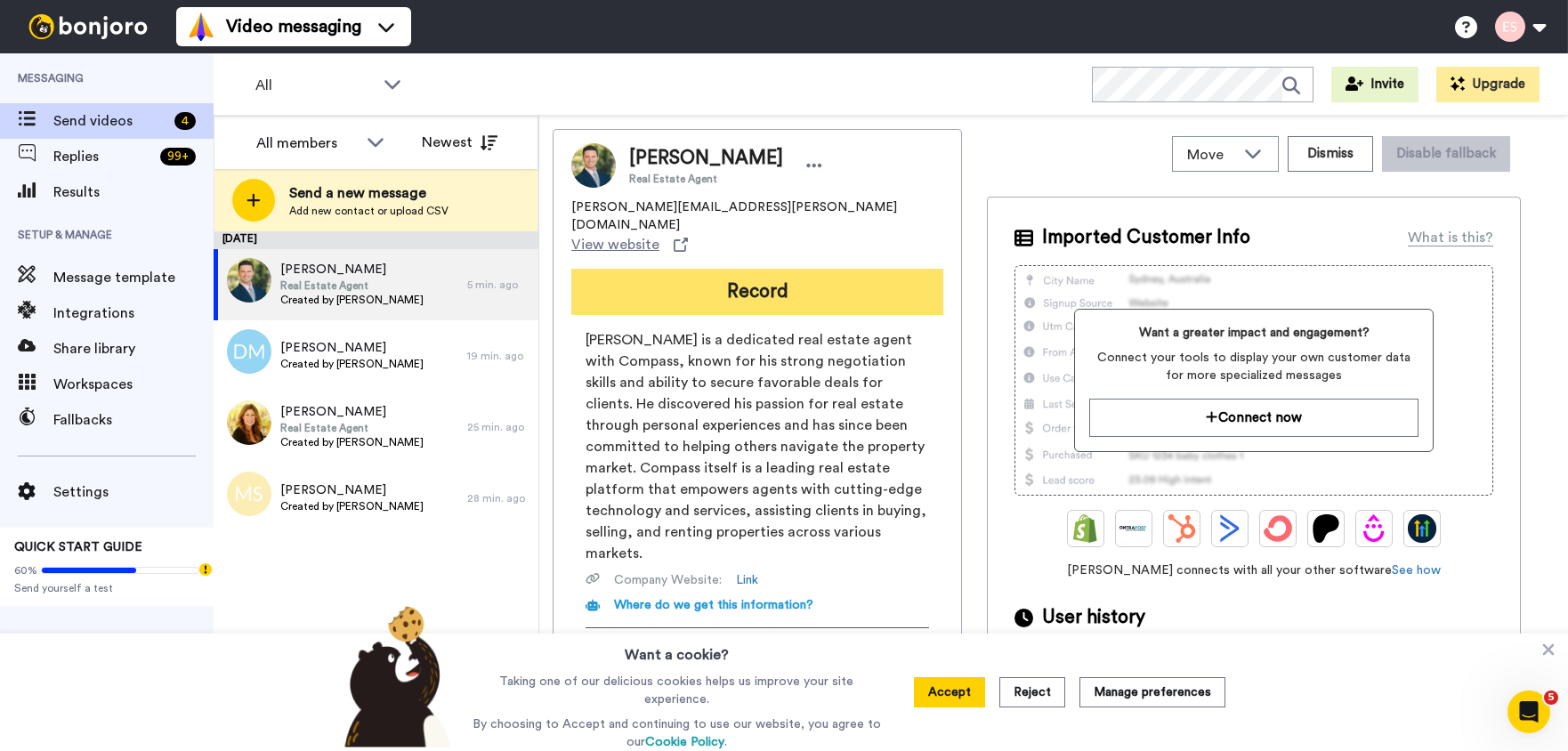
click at [808, 268] on button "Record" at bounding box center [757, 291] width 372 height 46
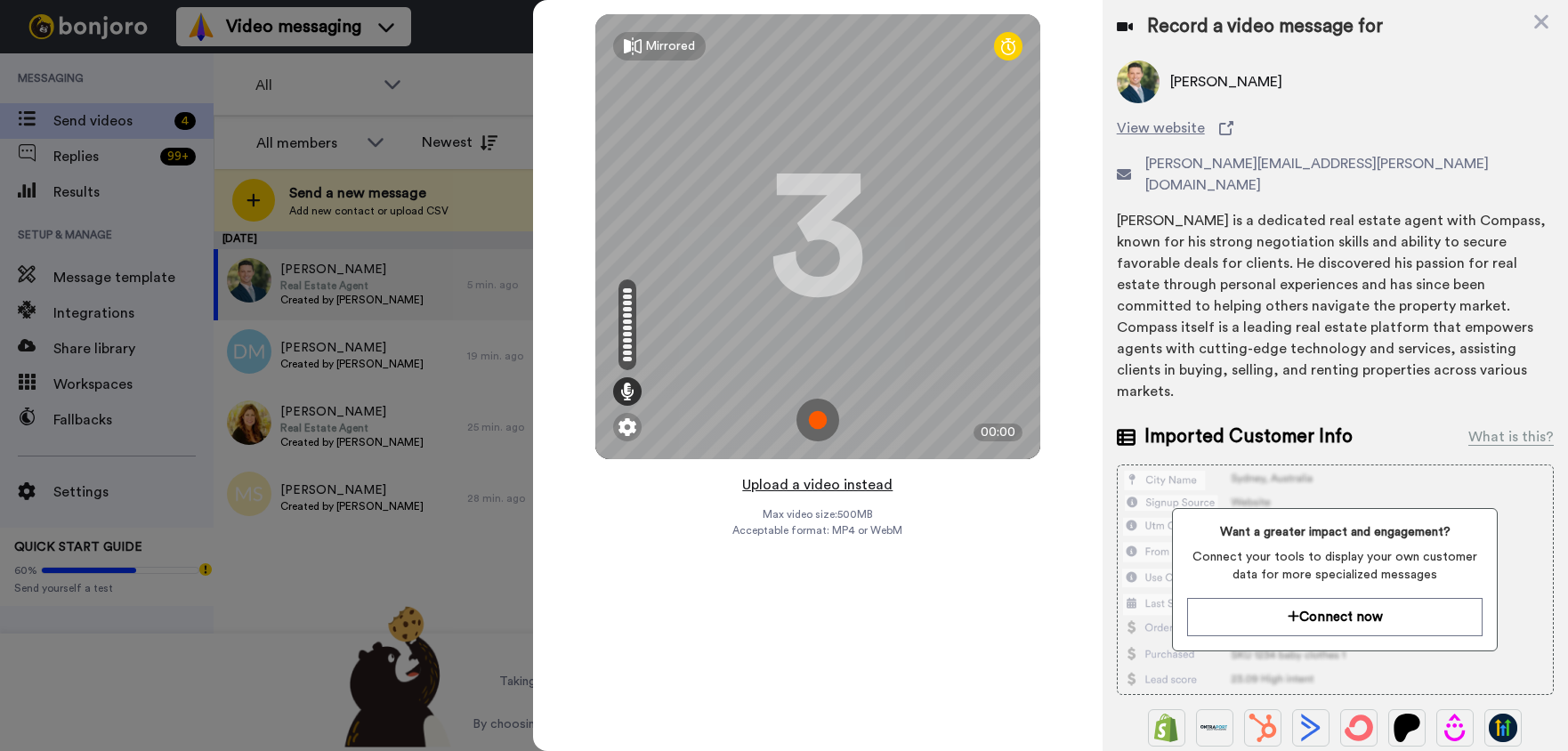
click at [805, 483] on button "Upload a video instead" at bounding box center [817, 484] width 161 height 23
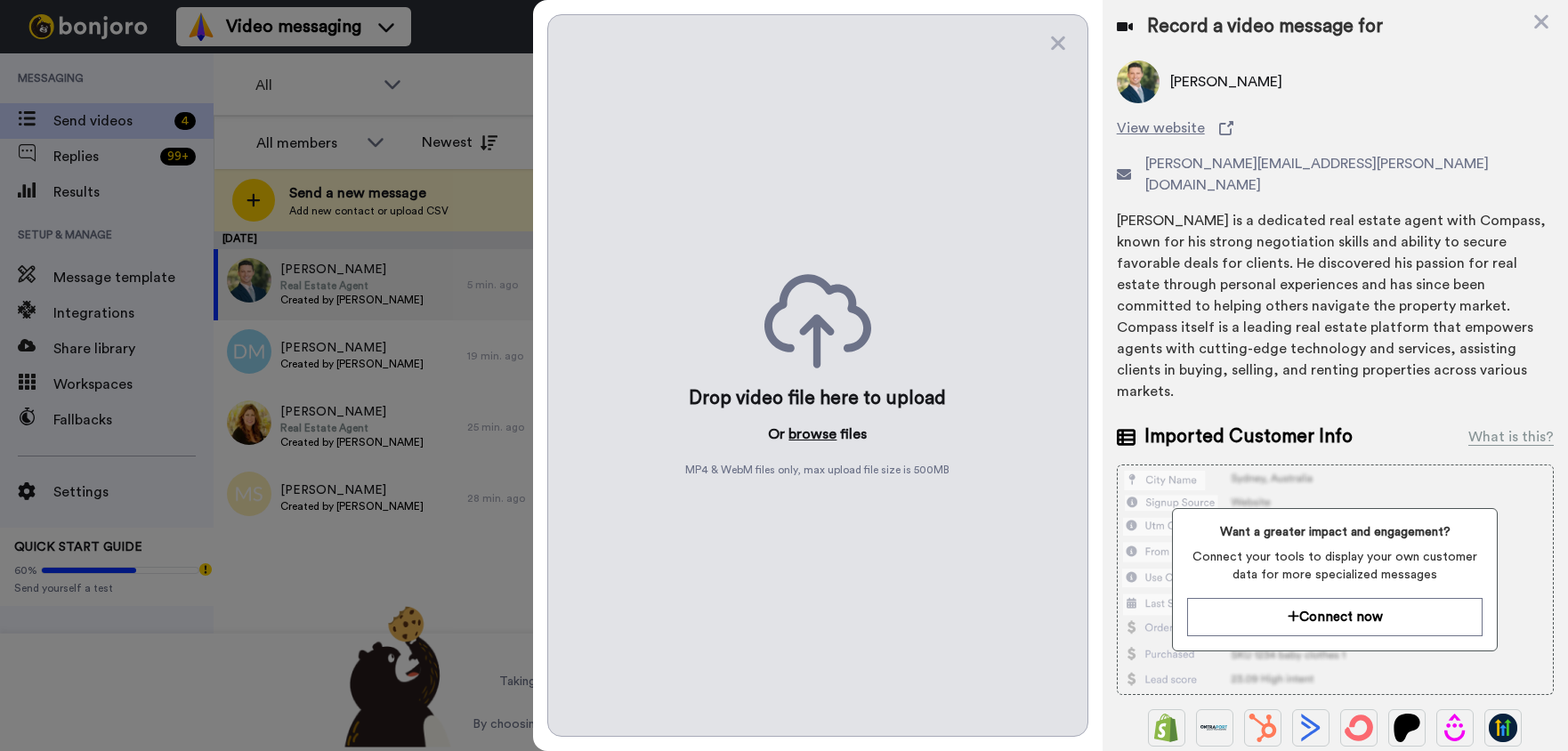
click at [825, 434] on button "browse" at bounding box center [812, 434] width 48 height 21
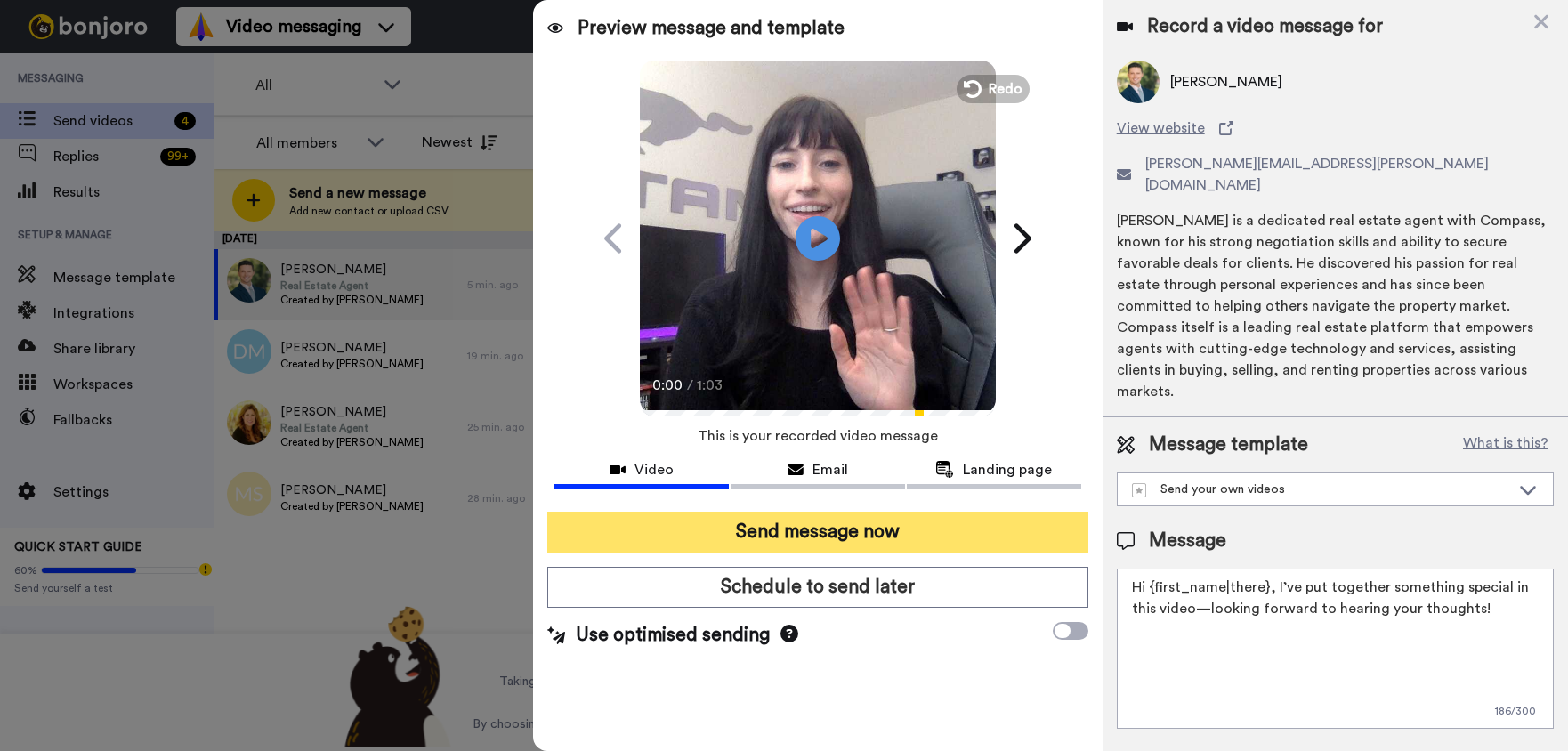
click at [943, 534] on button "Send message now" at bounding box center [818, 531] width 541 height 41
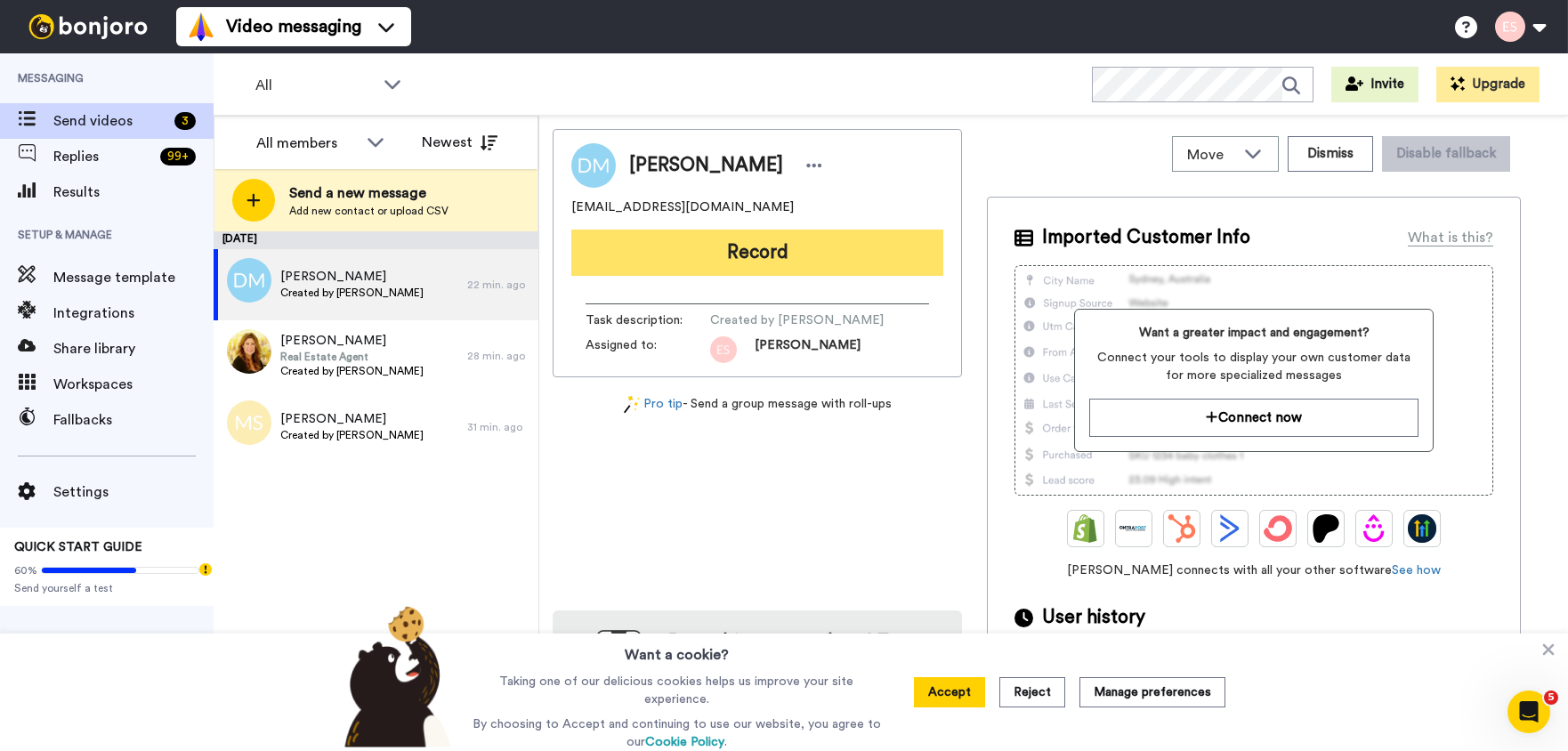
click at [758, 265] on button "Record" at bounding box center [757, 252] width 372 height 46
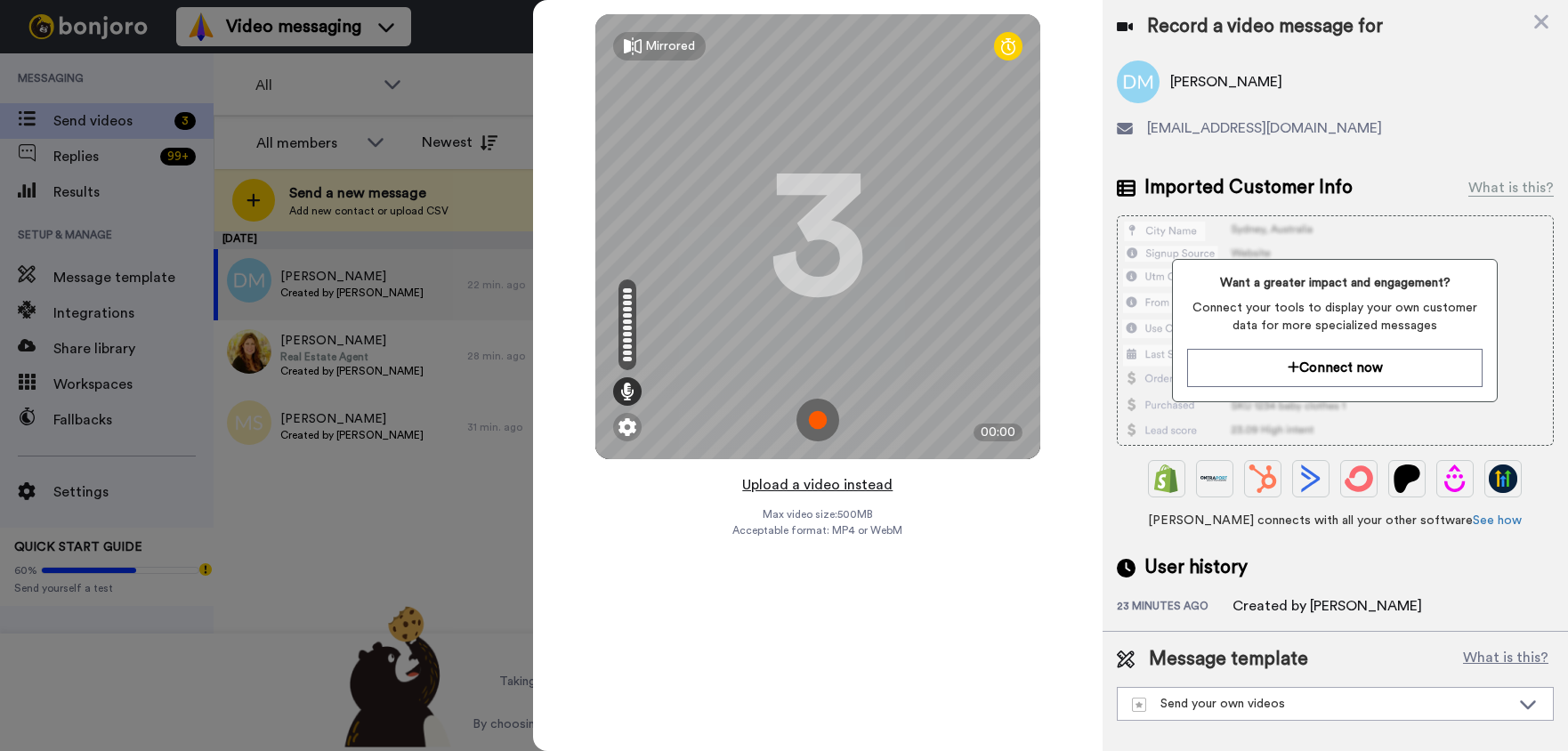
click at [785, 480] on button "Upload a video instead" at bounding box center [817, 484] width 161 height 23
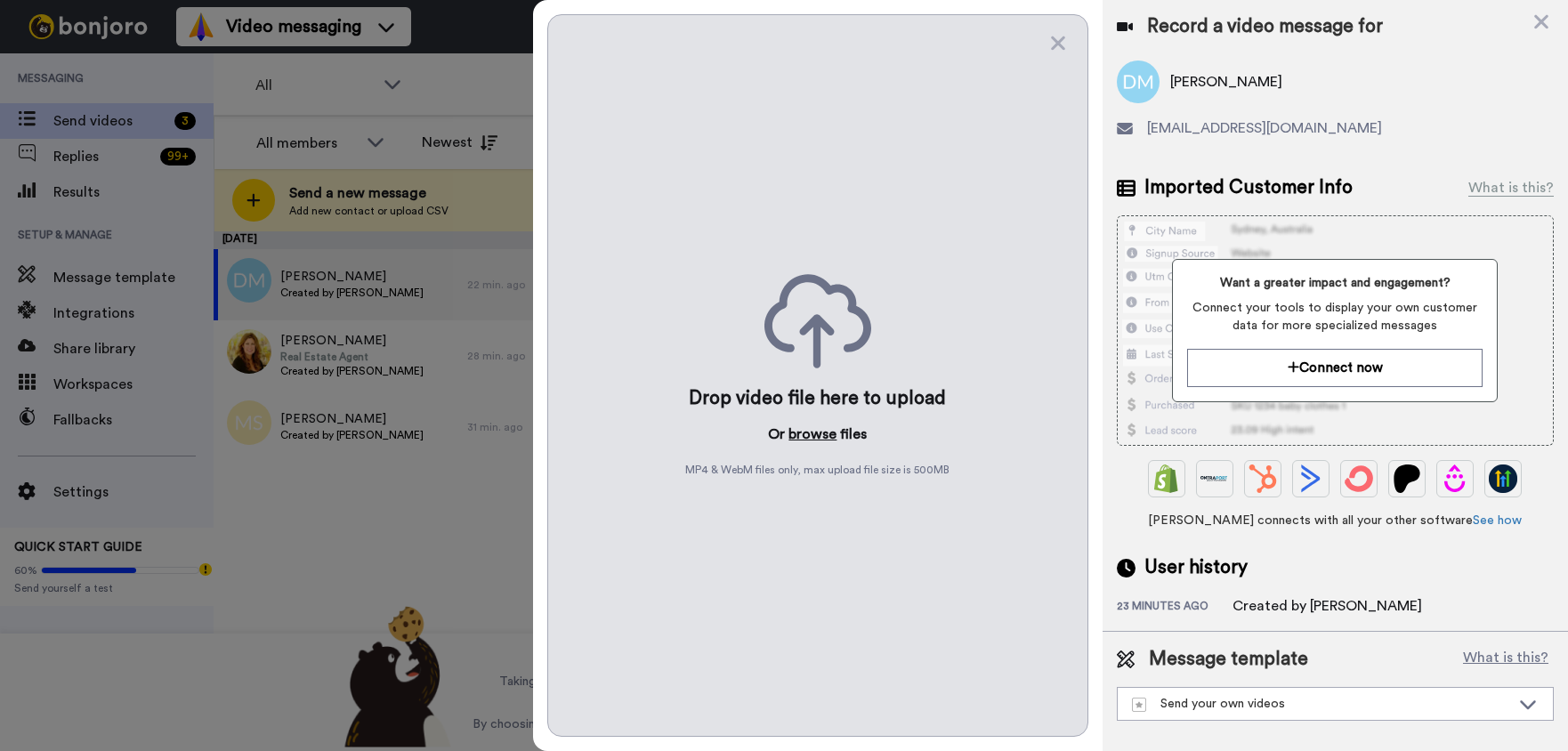
click at [823, 433] on button "browse" at bounding box center [812, 434] width 48 height 21
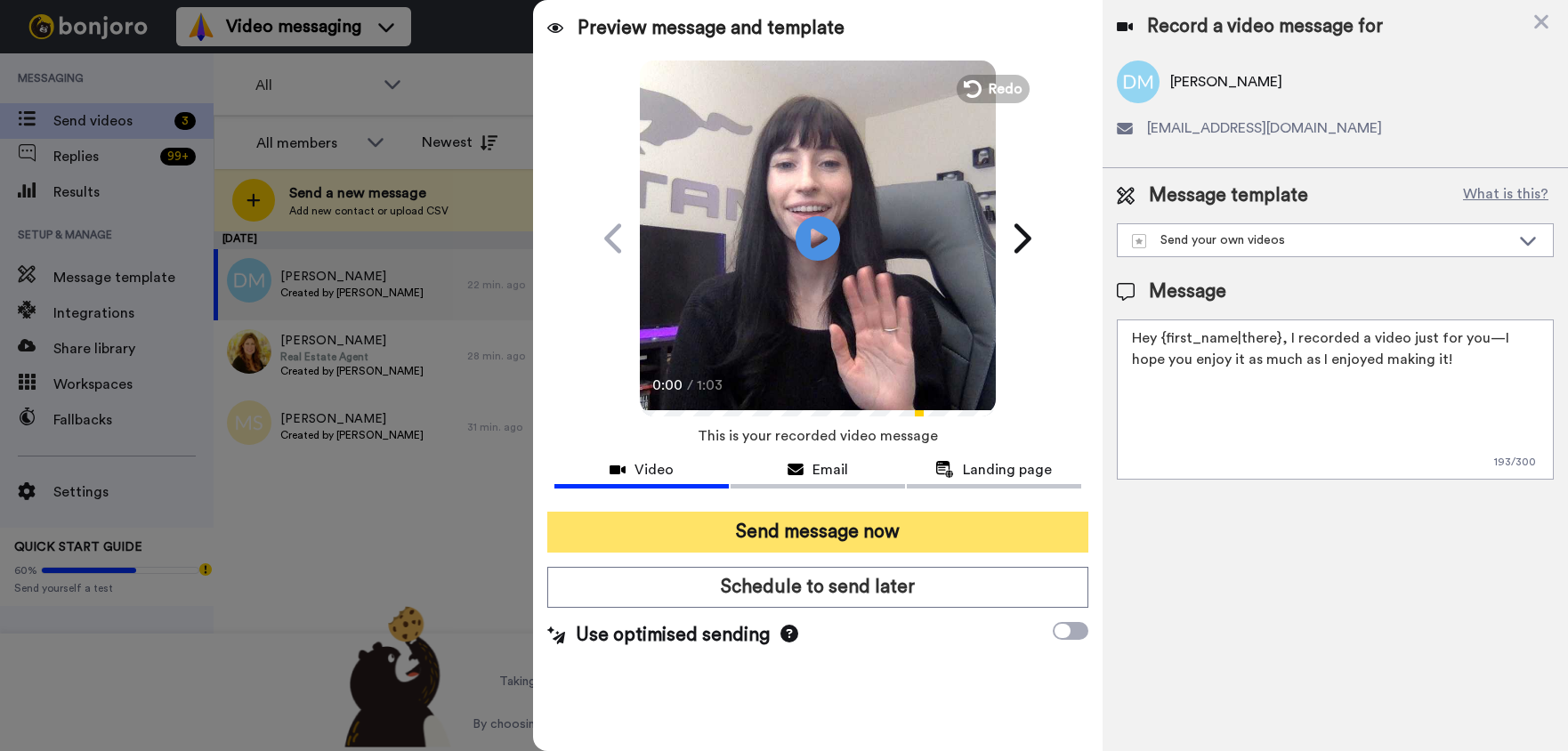
click at [795, 530] on button "Send message now" at bounding box center [818, 531] width 541 height 41
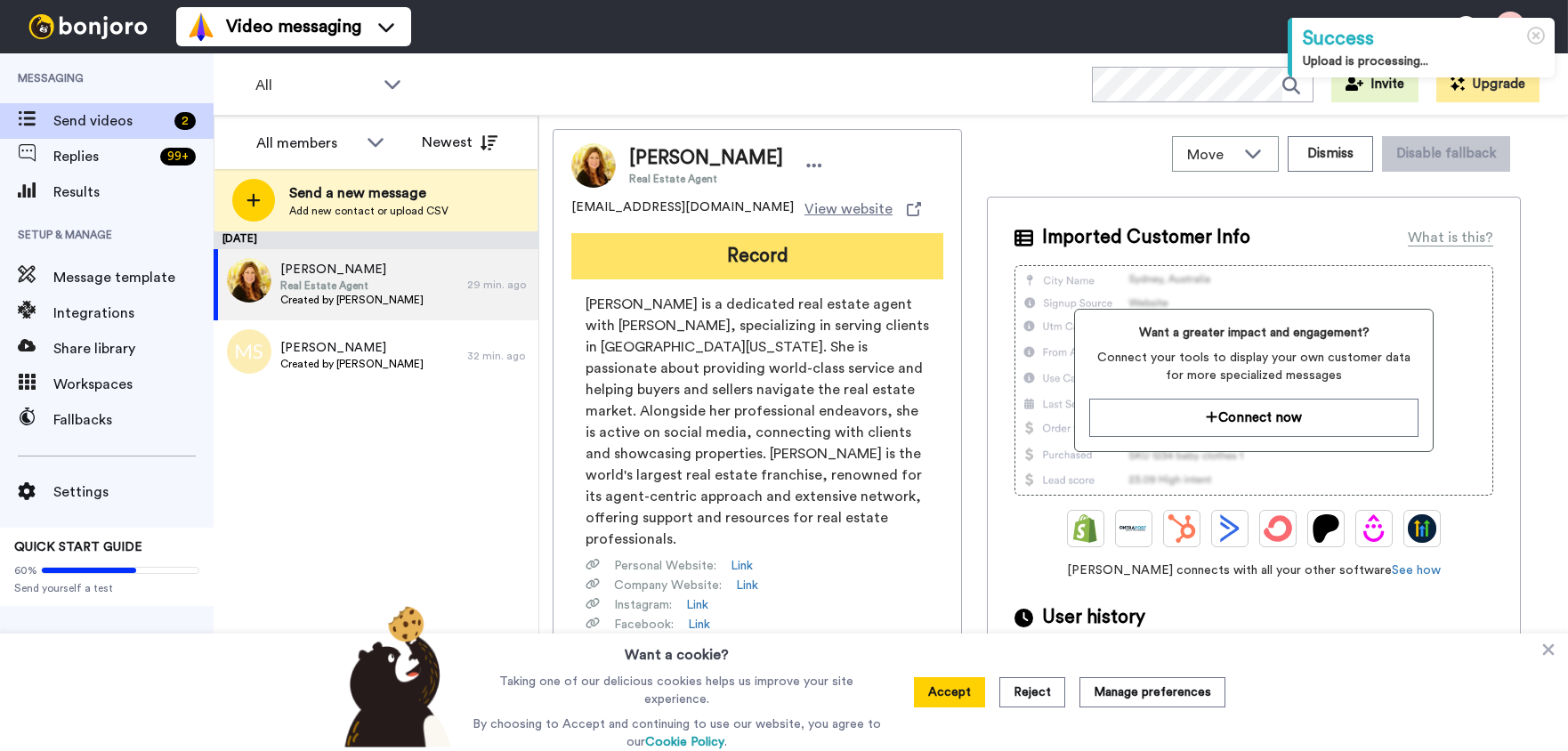
click at [729, 241] on button "Record" at bounding box center [757, 256] width 372 height 46
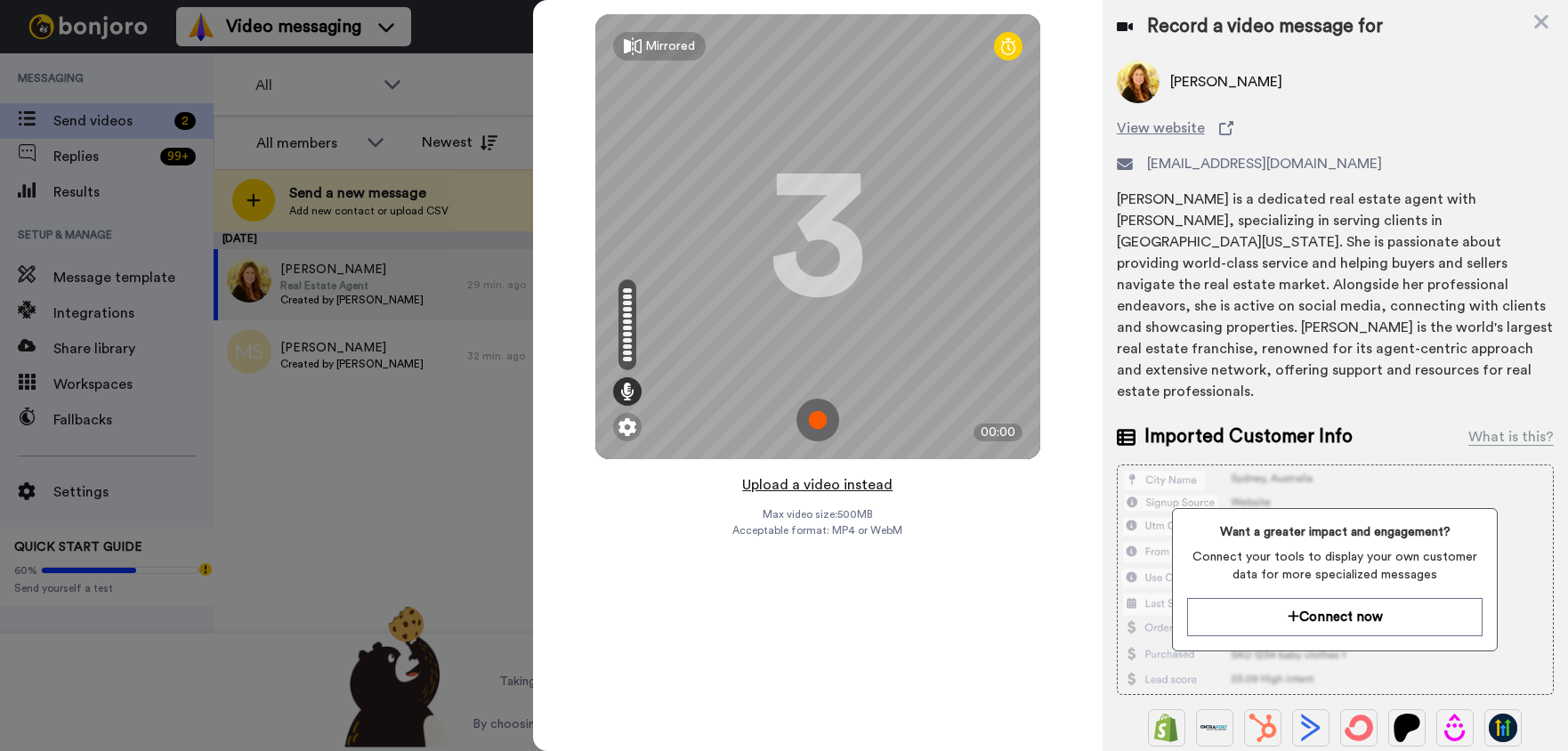
click at [848, 480] on button "Upload a video instead" at bounding box center [817, 484] width 161 height 23
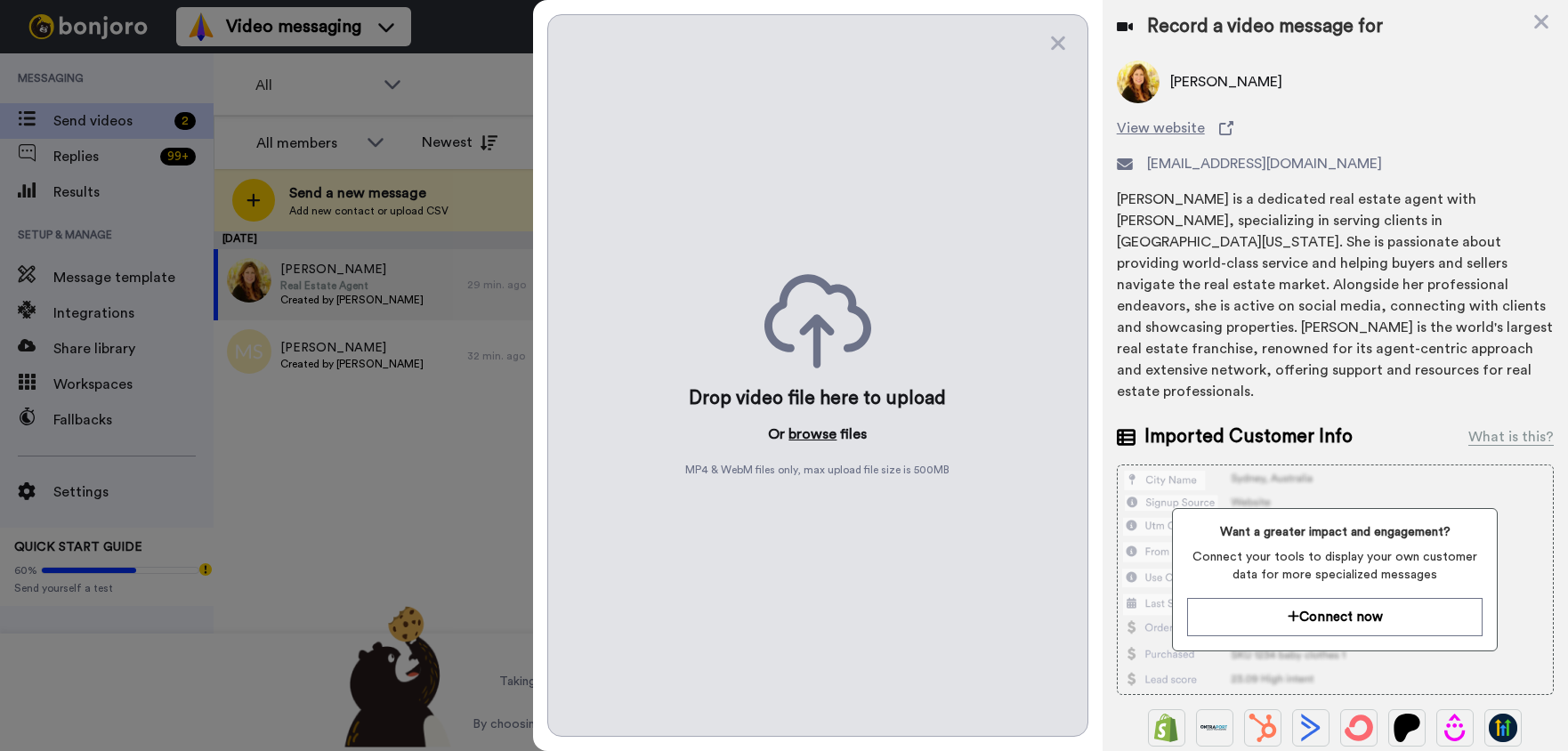
click at [827, 438] on button "browse" at bounding box center [812, 434] width 48 height 21
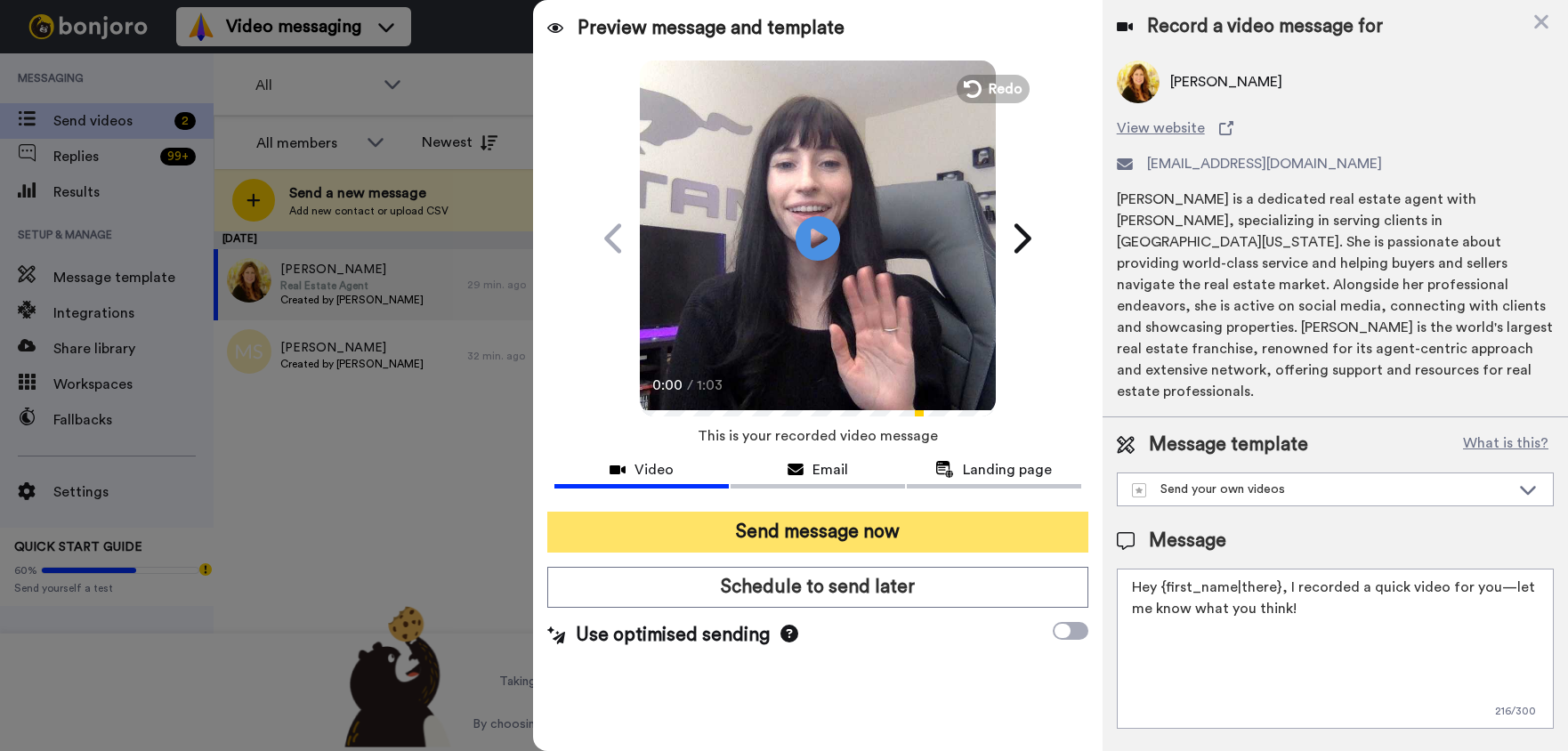
click at [852, 530] on button "Send message now" at bounding box center [818, 531] width 541 height 41
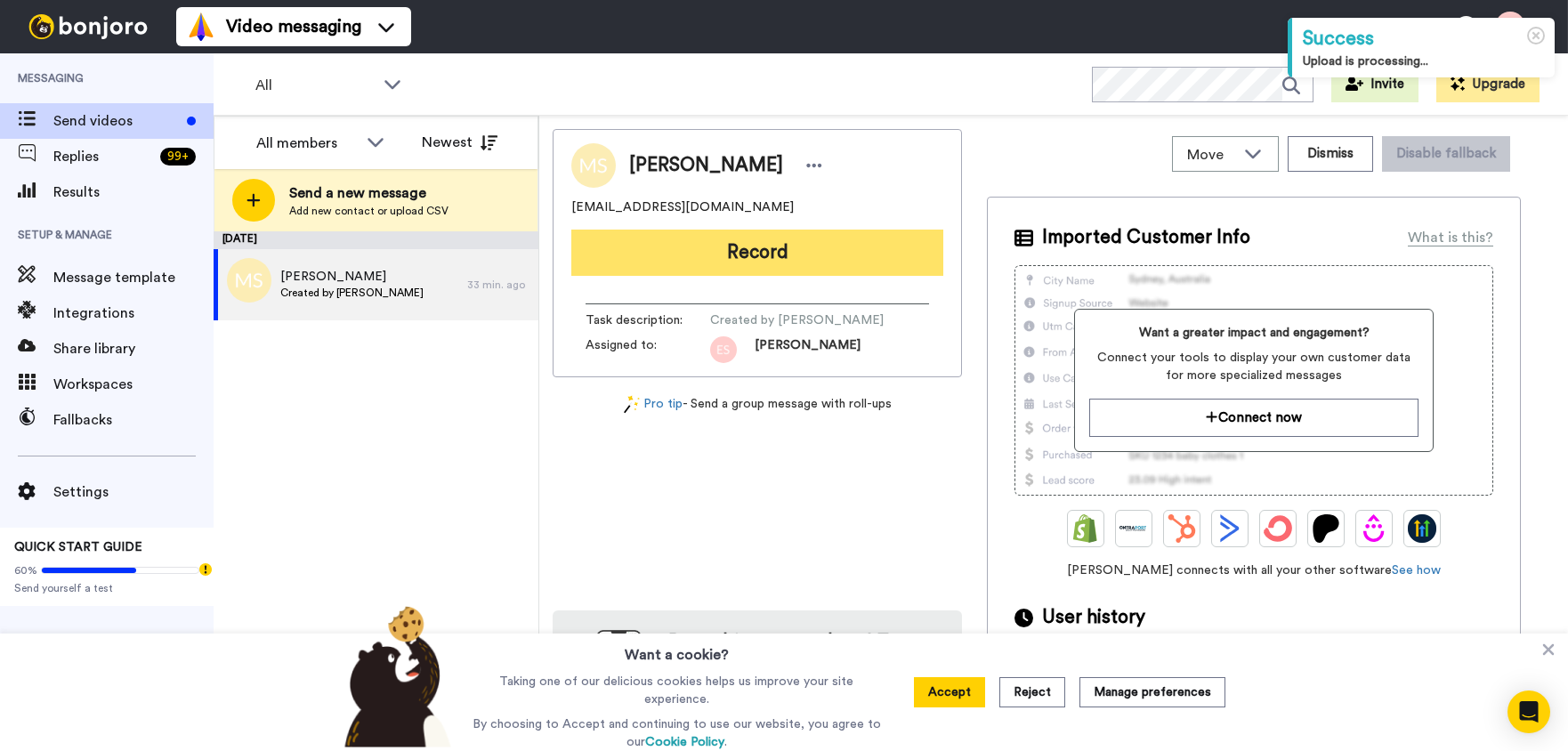
click at [685, 254] on button "Record" at bounding box center [757, 252] width 372 height 46
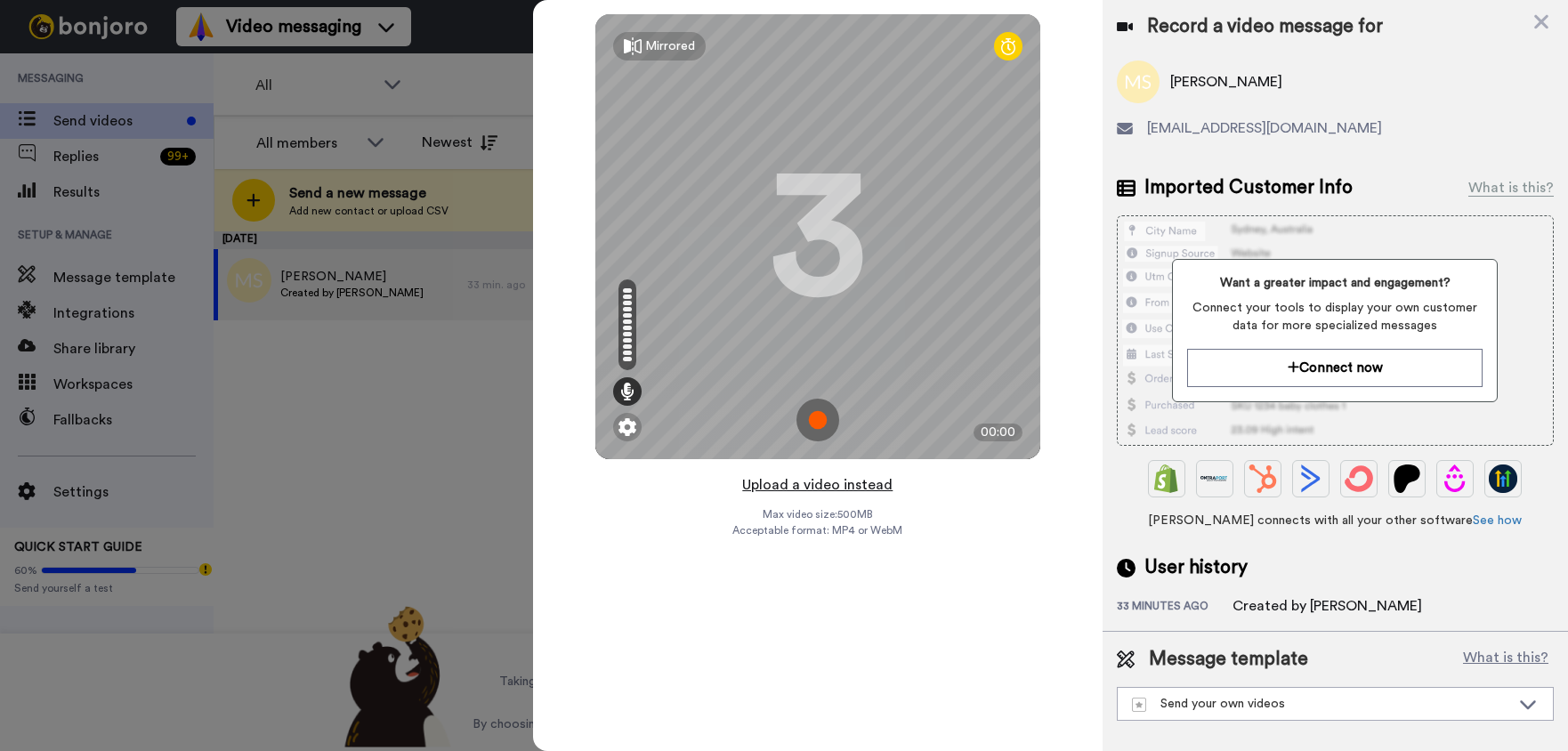
click at [790, 486] on button "Upload a video instead" at bounding box center [817, 484] width 161 height 23
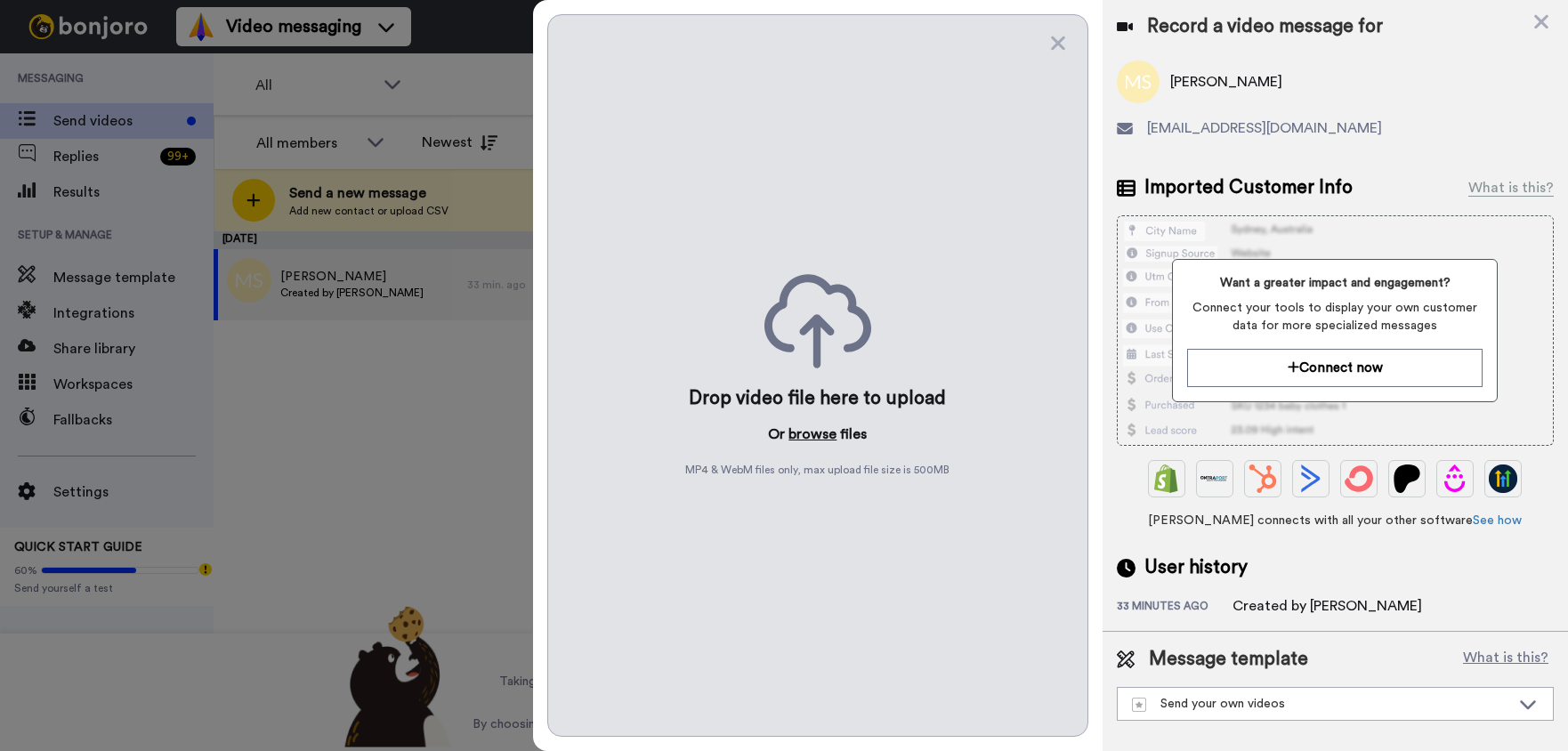
click at [809, 434] on button "browse" at bounding box center [812, 434] width 48 height 21
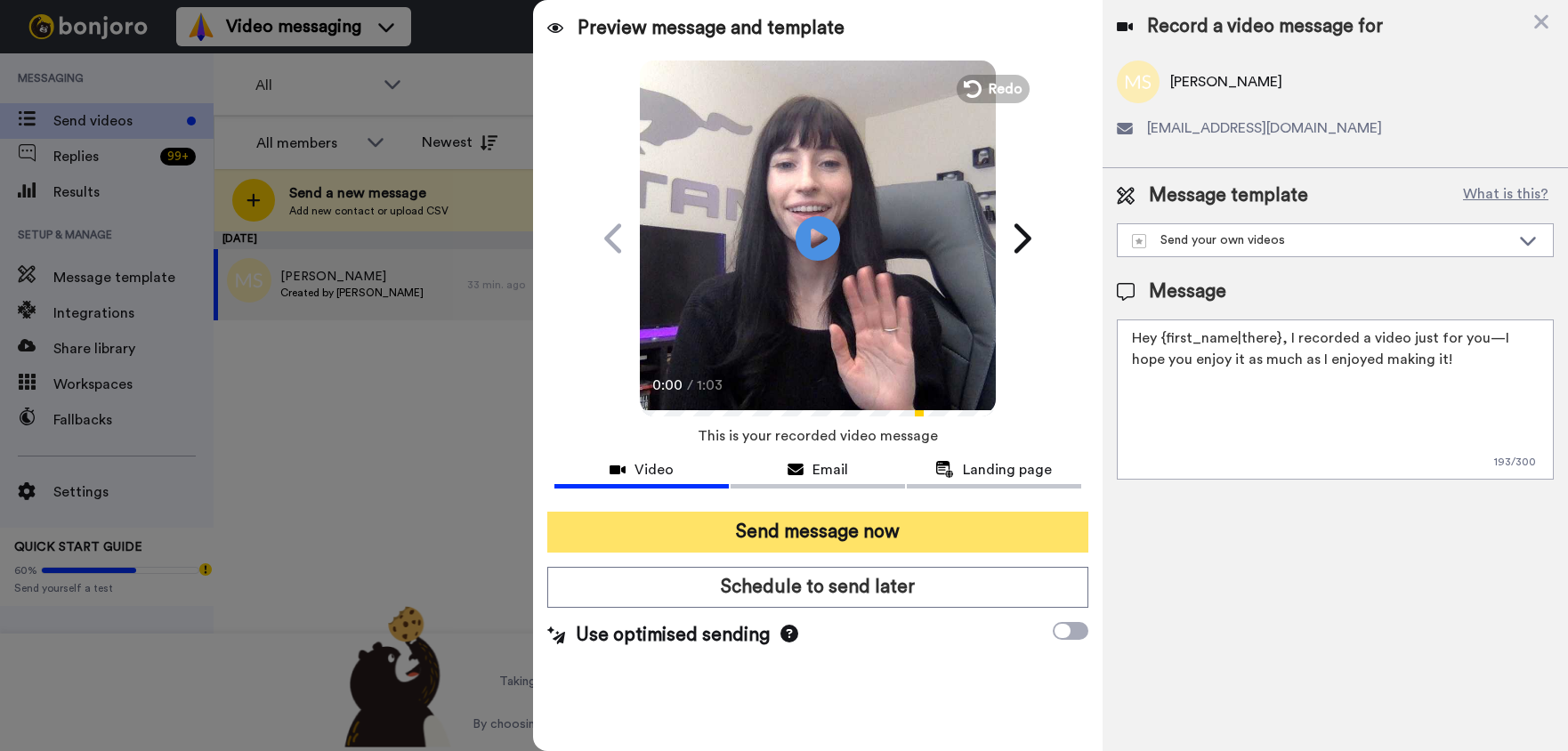
click at [749, 527] on button "Send message now" at bounding box center [818, 531] width 541 height 41
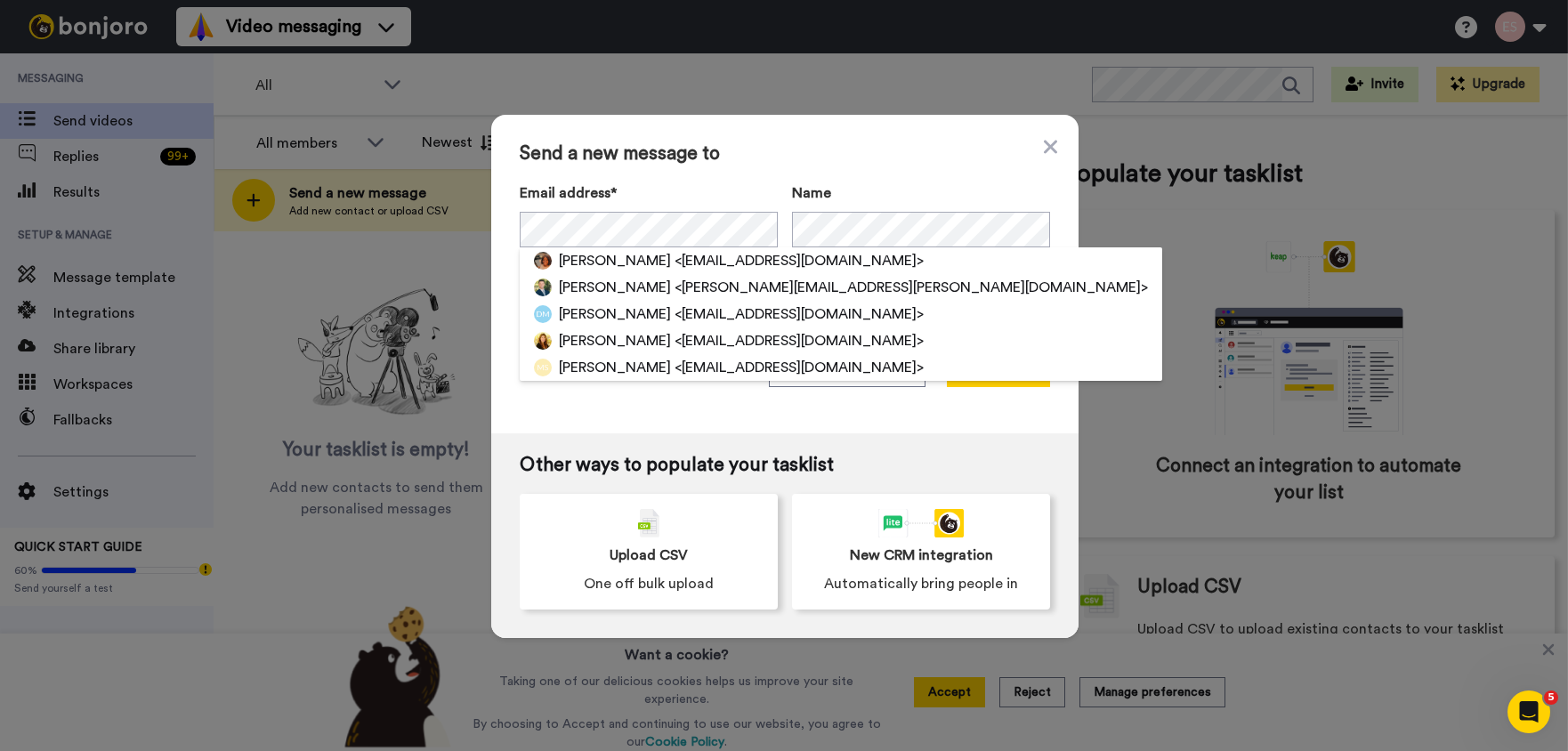
click at [886, 175] on div "Send a new message to Email address* [PERSON_NAME] <[EMAIL_ADDRESS][DOMAIN_NAME…" at bounding box center [784, 273] width 588 height 318
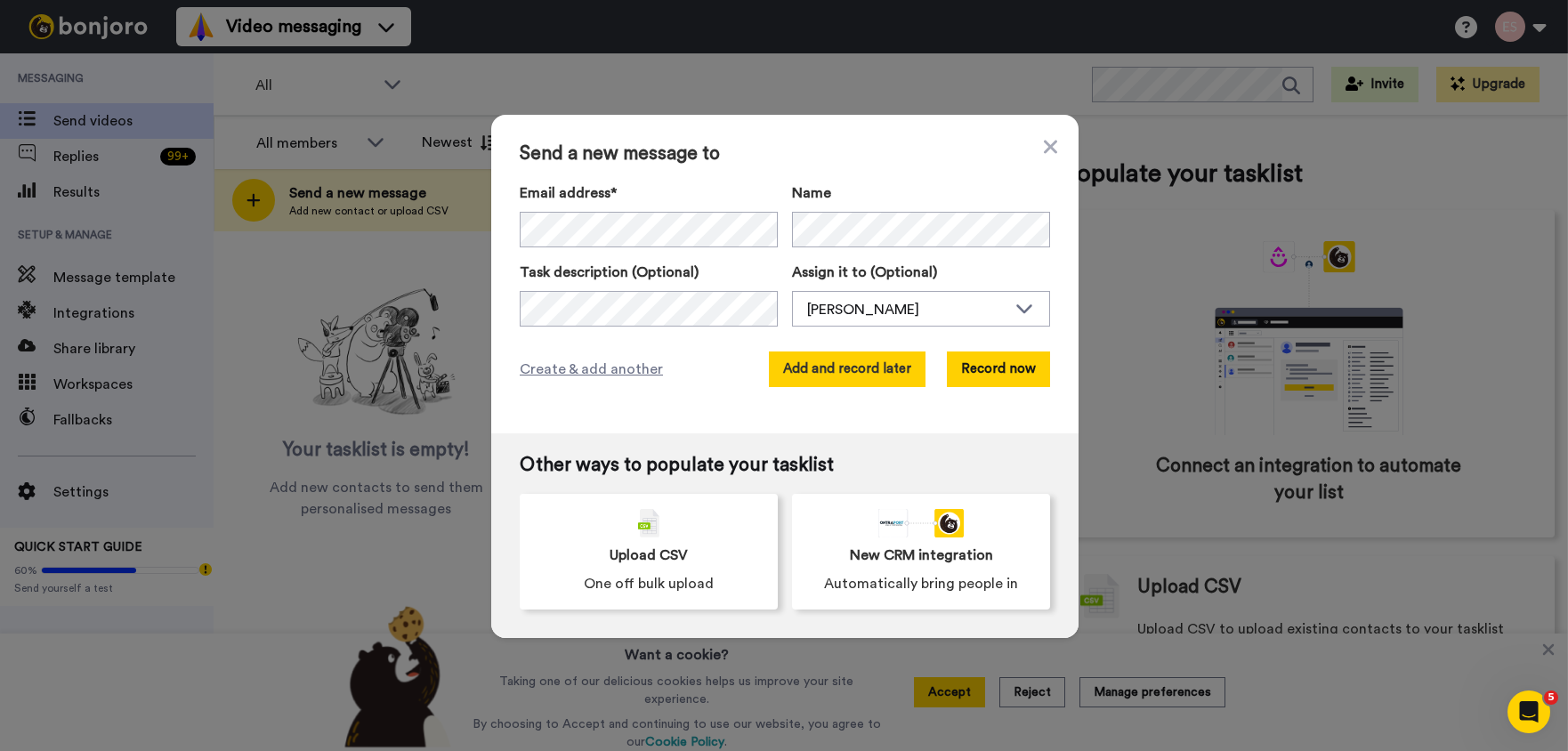
click at [831, 366] on button "Add and record later" at bounding box center [848, 369] width 157 height 35
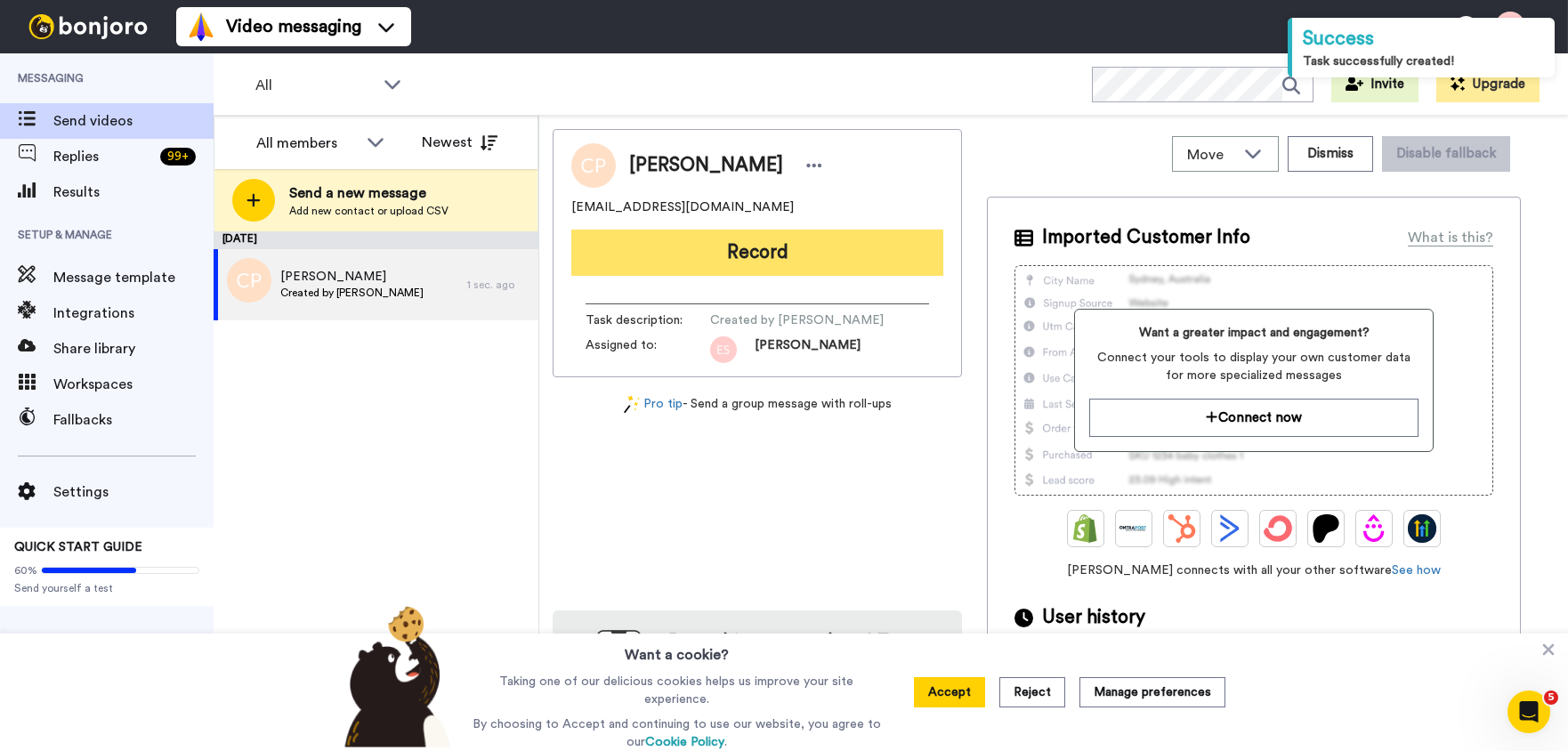
click at [717, 259] on button "Record" at bounding box center [757, 252] width 372 height 46
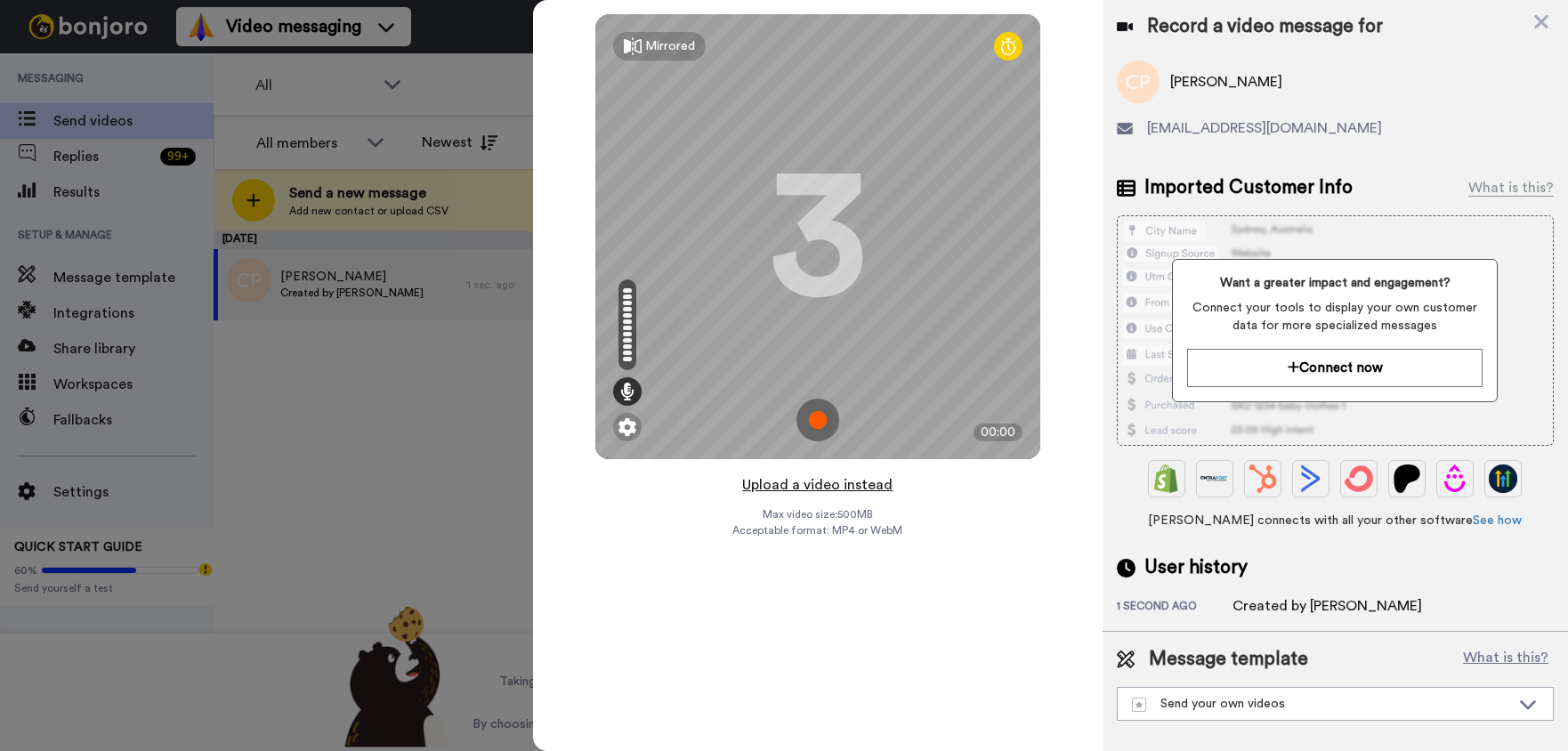
click at [859, 484] on button "Upload a video instead" at bounding box center [817, 484] width 161 height 23
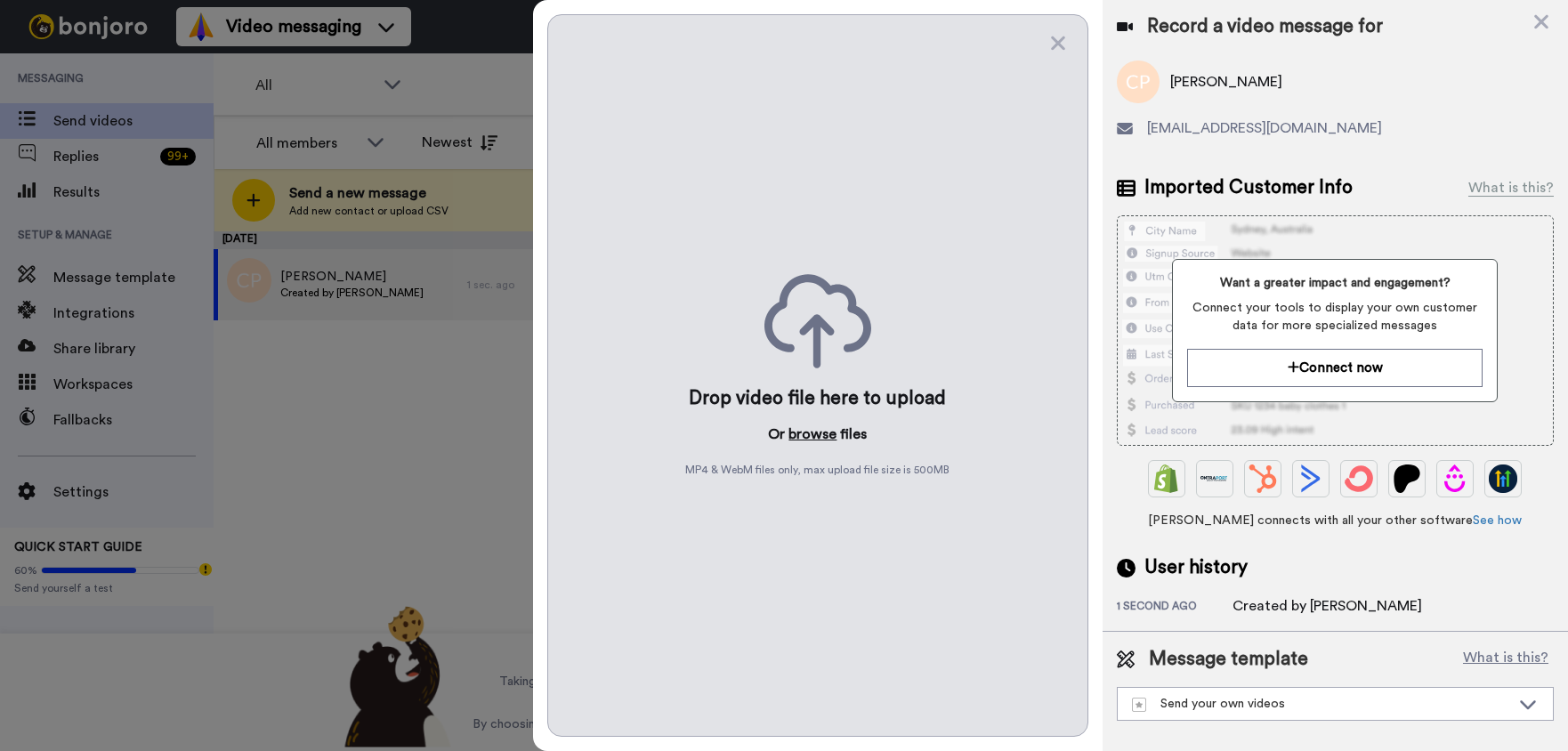
click at [815, 436] on button "browse" at bounding box center [812, 434] width 48 height 21
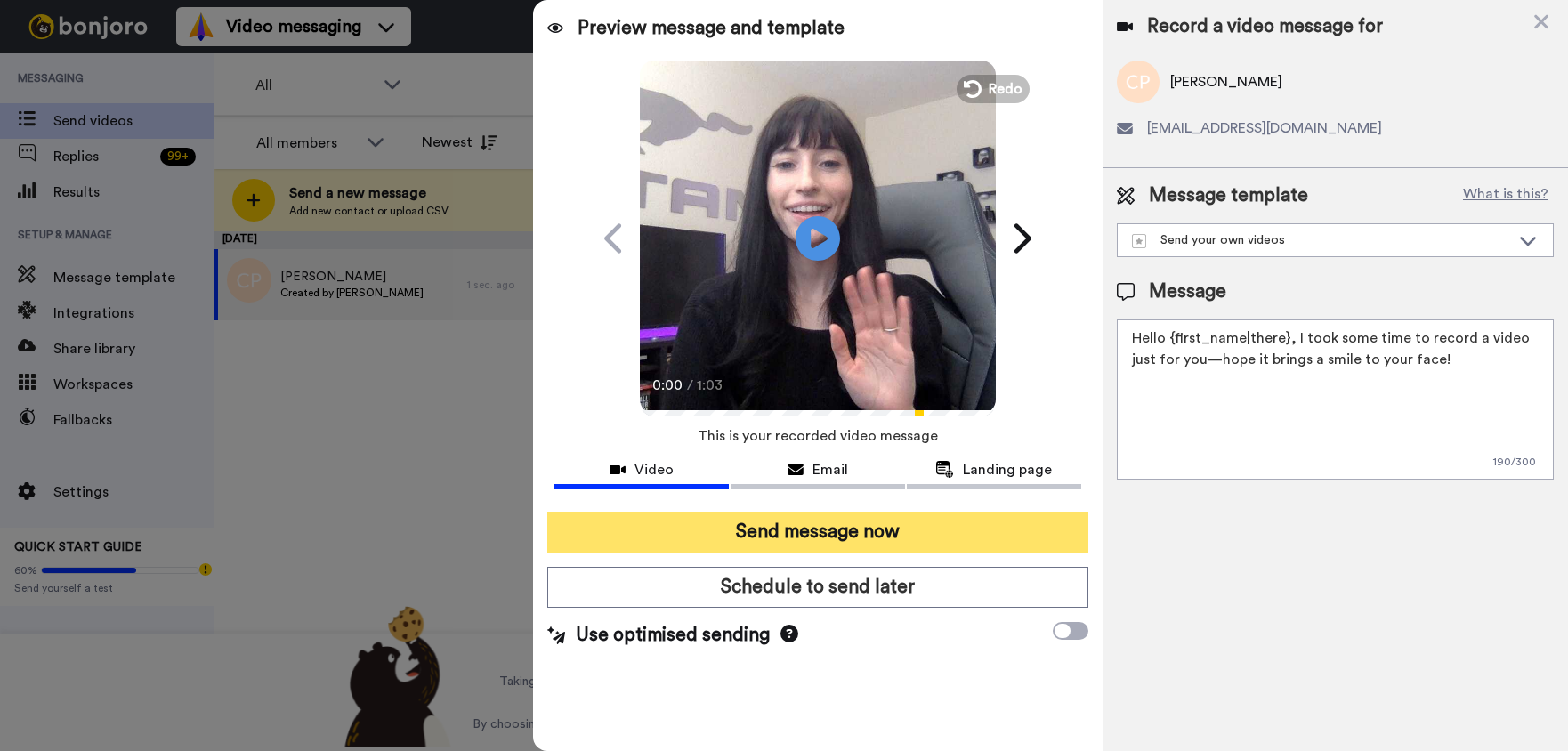
click at [770, 526] on button "Send message now" at bounding box center [818, 531] width 541 height 41
